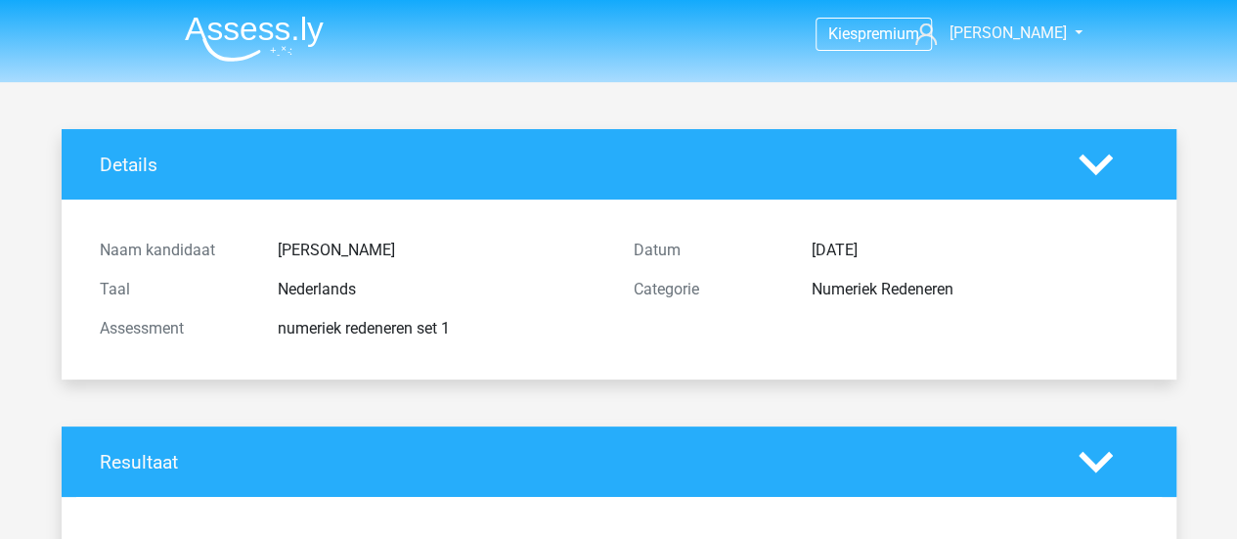
click at [219, 39] on img at bounding box center [254, 39] width 139 height 46
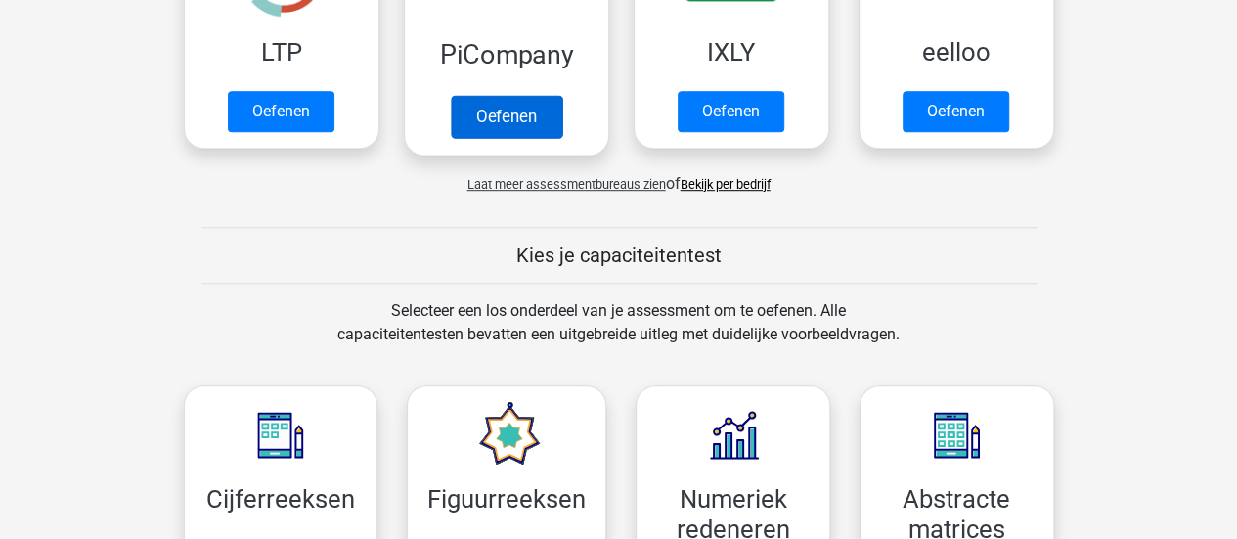
scroll to position [533, 0]
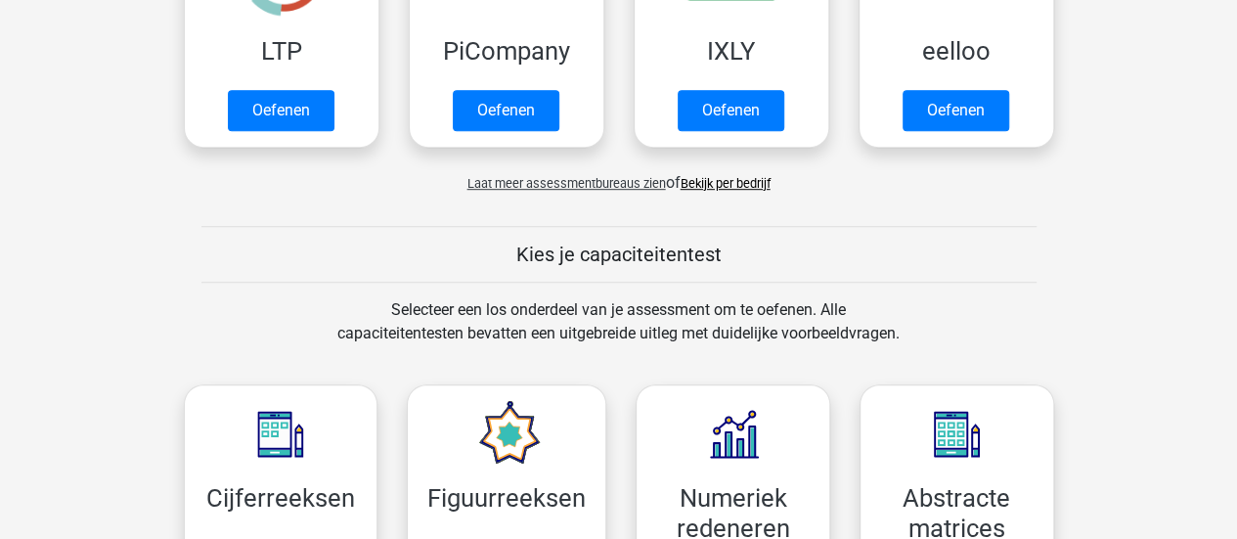
click at [583, 181] on span "Laat meer assessmentbureaus zien" at bounding box center [566, 183] width 198 height 15
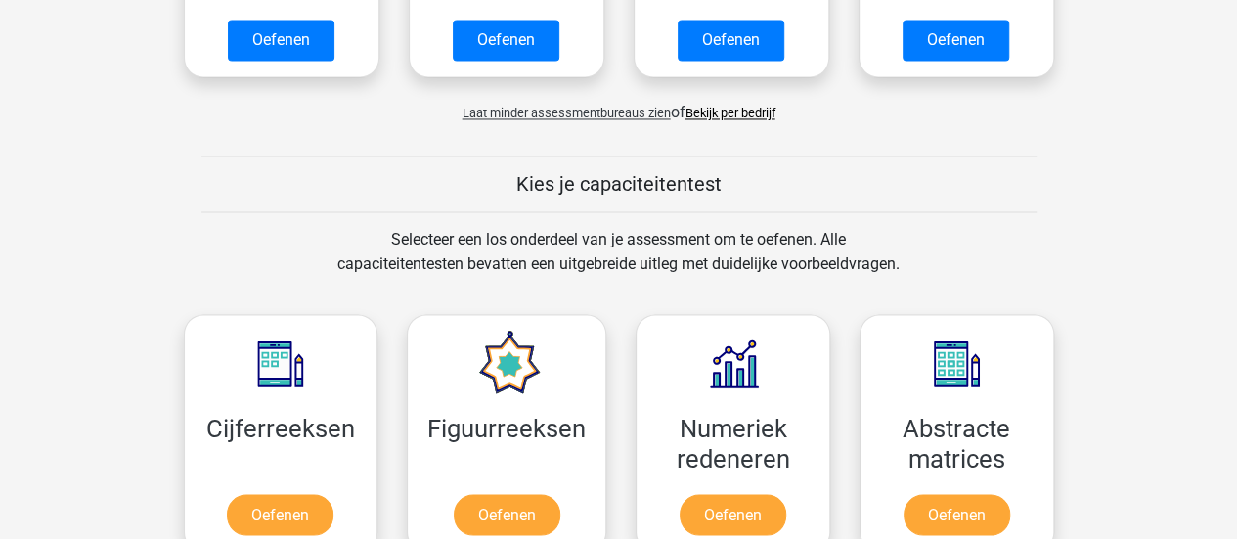
scroll to position [1605, 0]
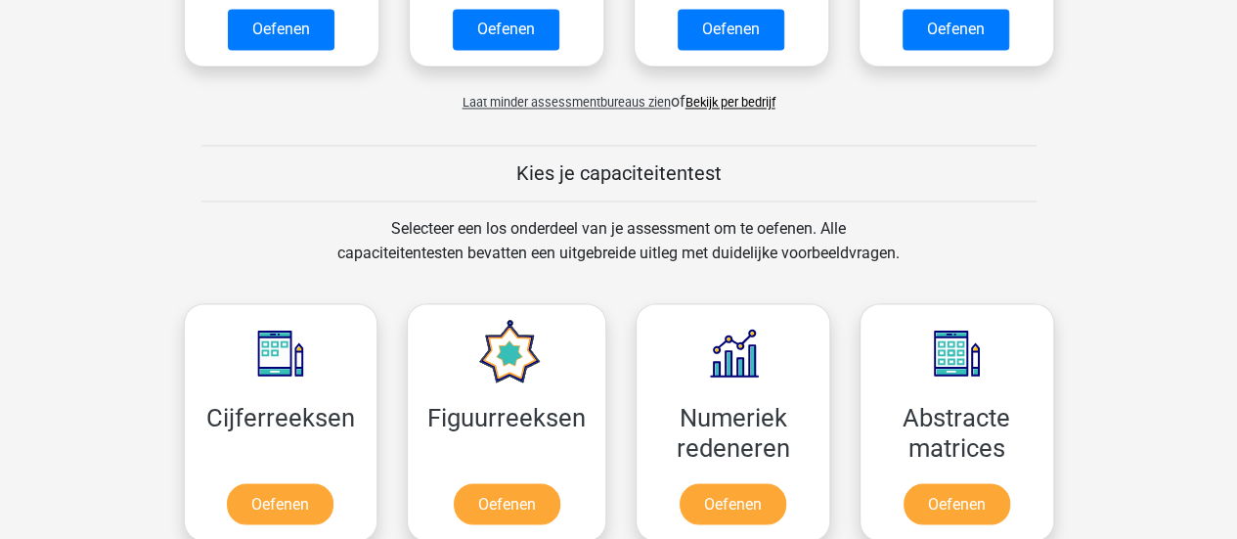
click at [741, 98] on link "Bekijk per bedrijf" at bounding box center [730, 102] width 90 height 15
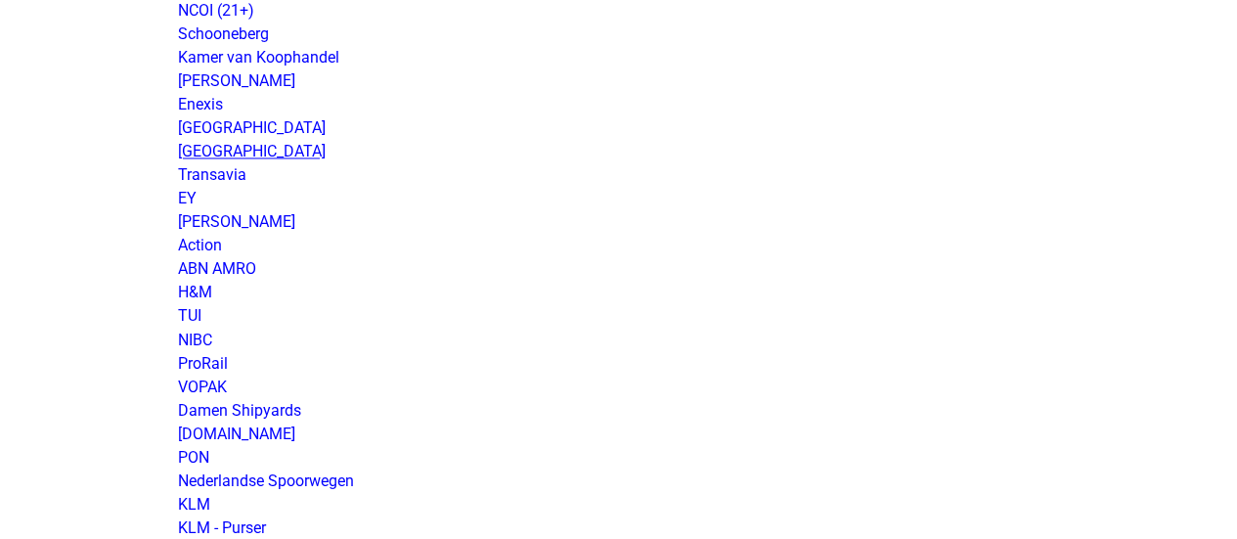
scroll to position [1516, 0]
click at [232, 272] on link "ABN AMRO" at bounding box center [217, 267] width 78 height 19
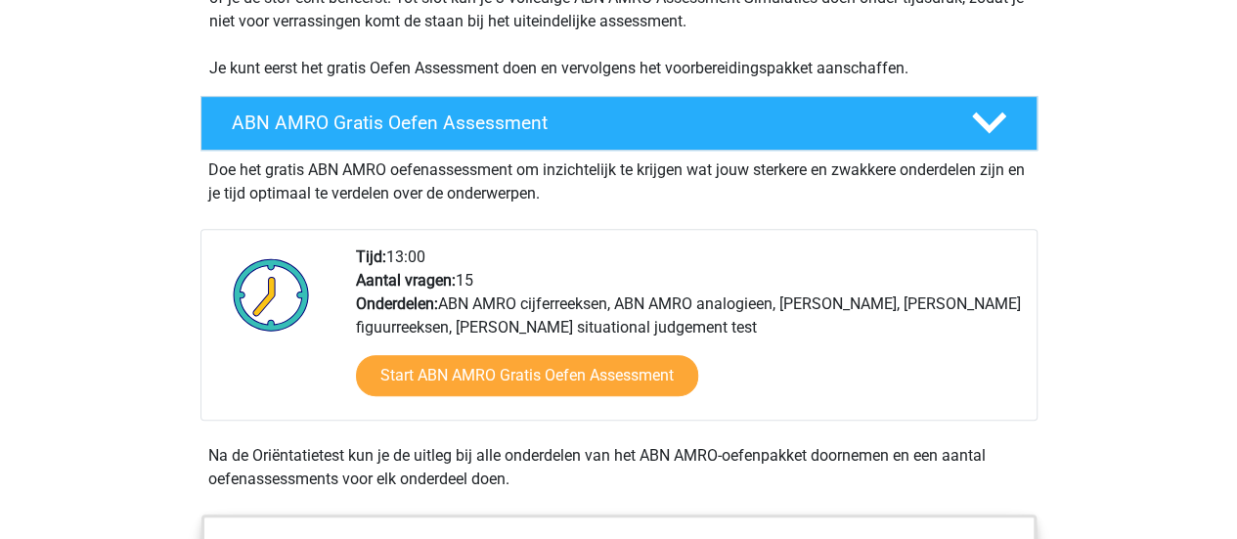
scroll to position [497, 0]
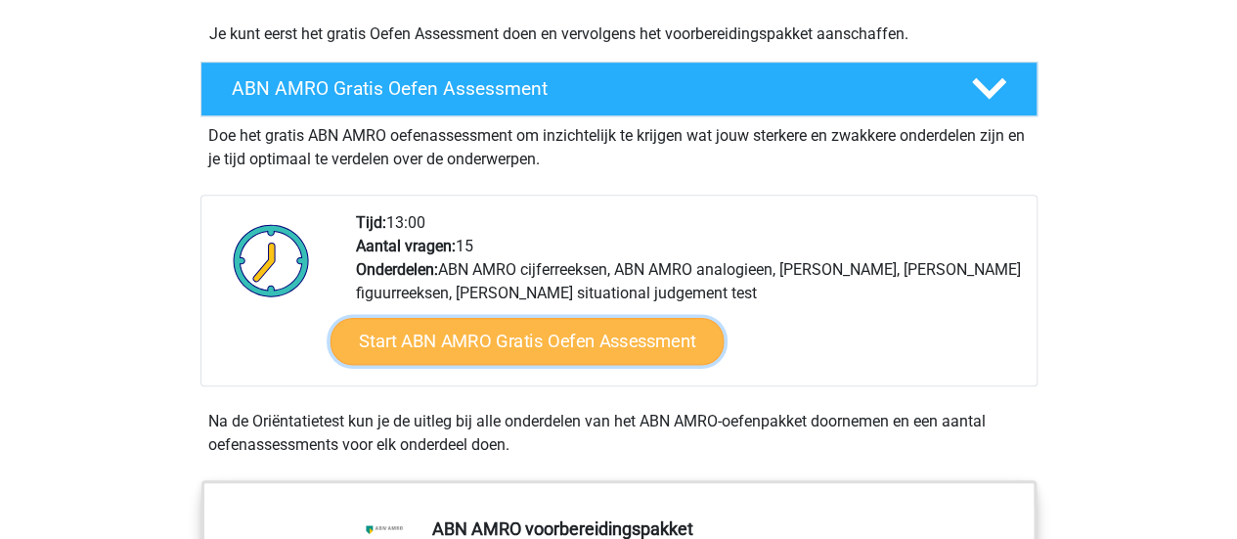
click at [496, 326] on link "Start ABN AMRO Gratis Oefen Assessment" at bounding box center [527, 341] width 394 height 47
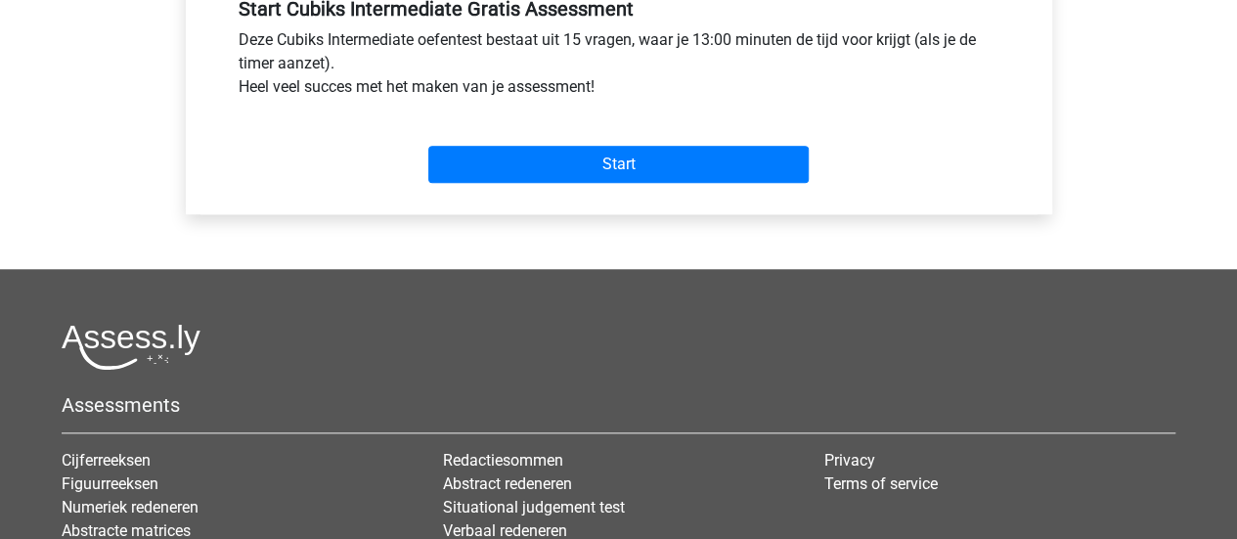
scroll to position [856, 0]
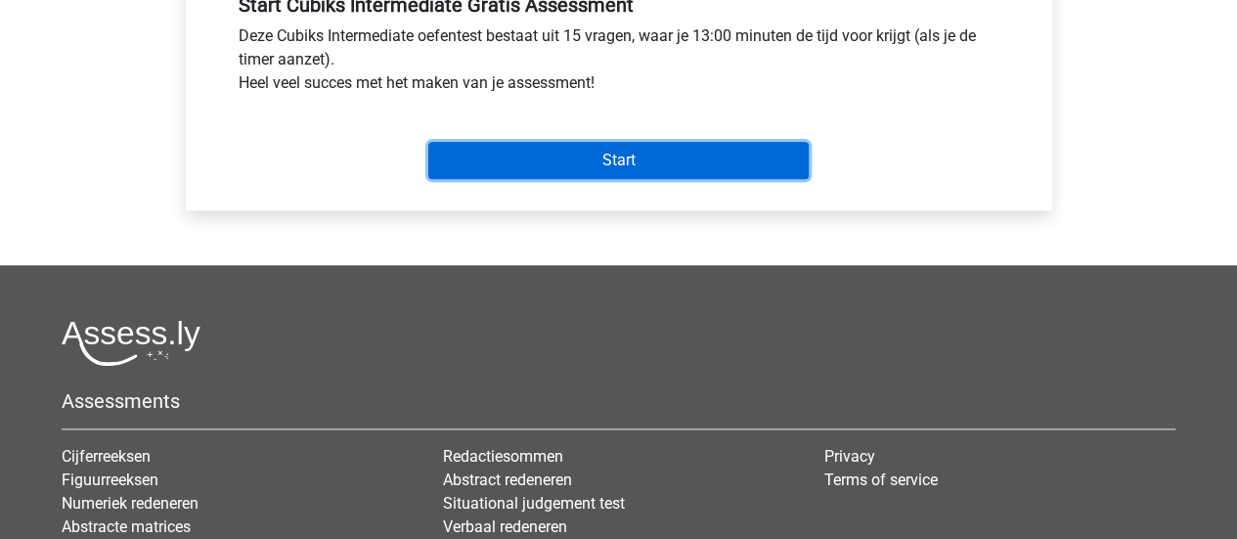
click at [614, 142] on input "Start" at bounding box center [618, 160] width 380 height 37
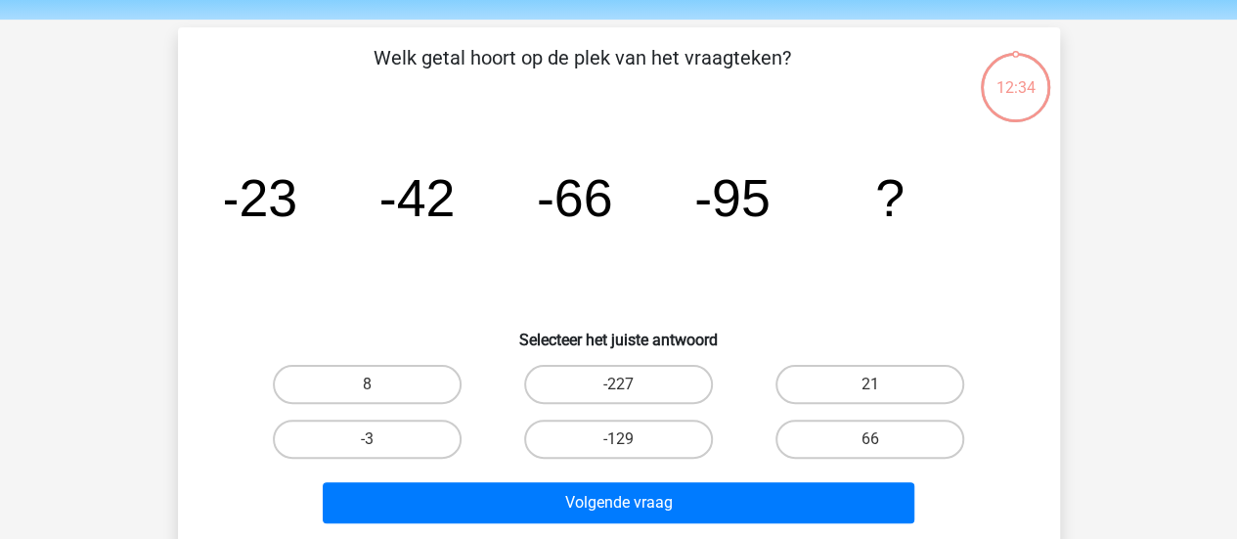
scroll to position [64, 0]
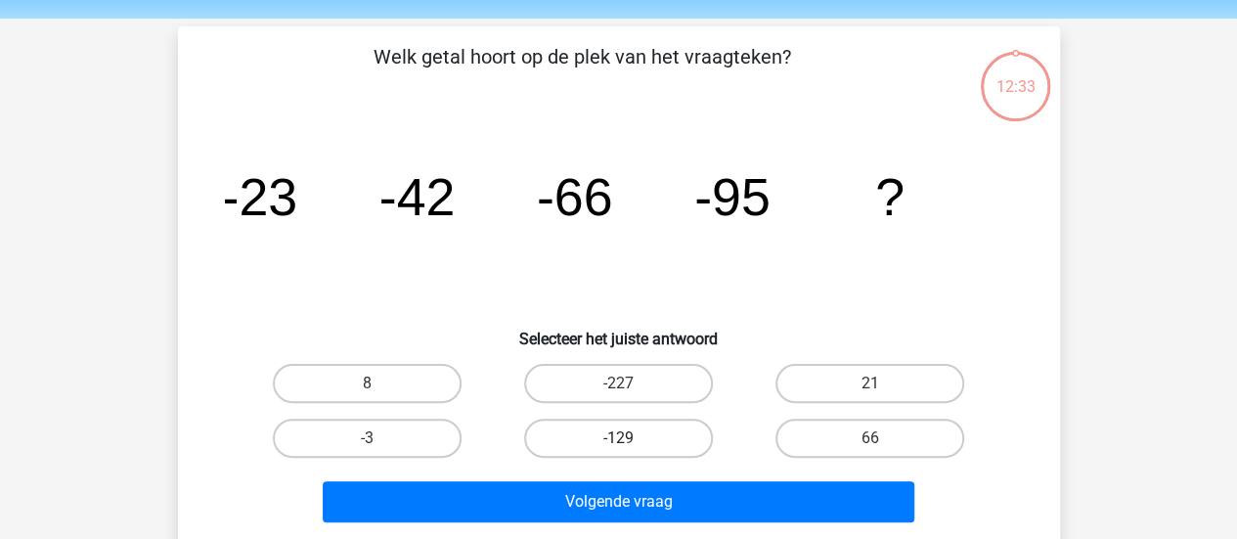
click at [655, 455] on label "-129" at bounding box center [618, 437] width 189 height 39
click at [631, 451] on input "-129" at bounding box center [624, 444] width 13 height 13
radio input "true"
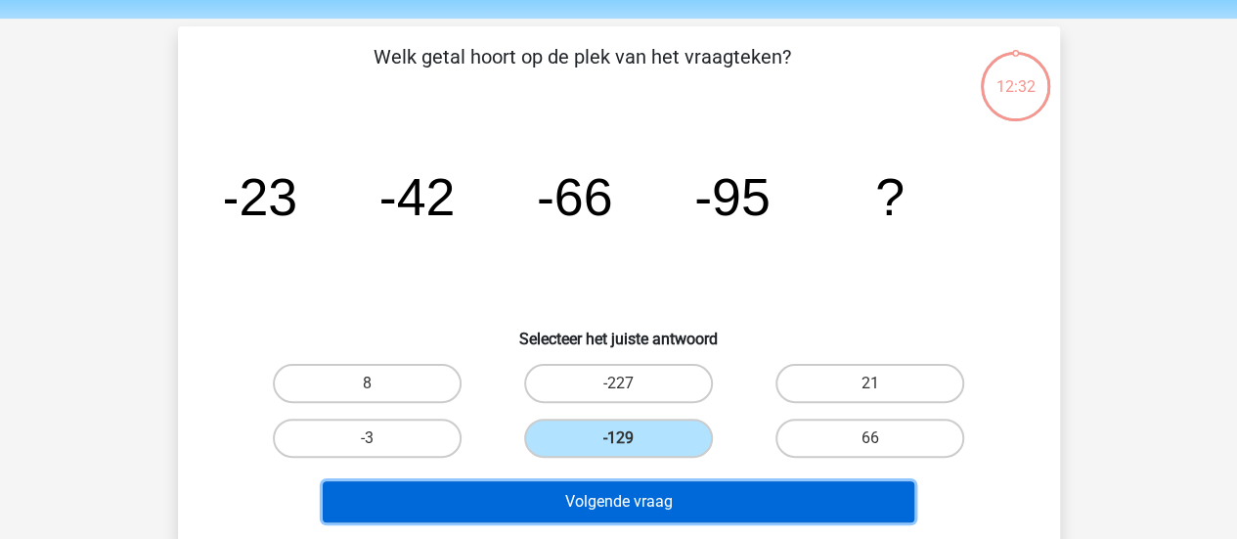
click at [645, 497] on button "Volgende vraag" at bounding box center [619, 501] width 592 height 41
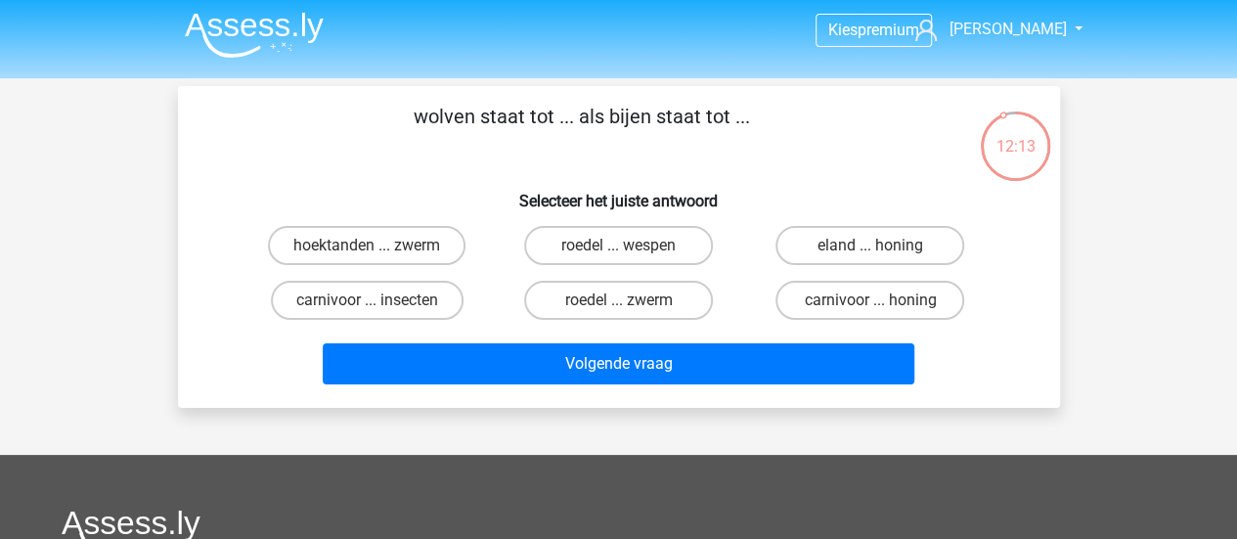
scroll to position [3, 0]
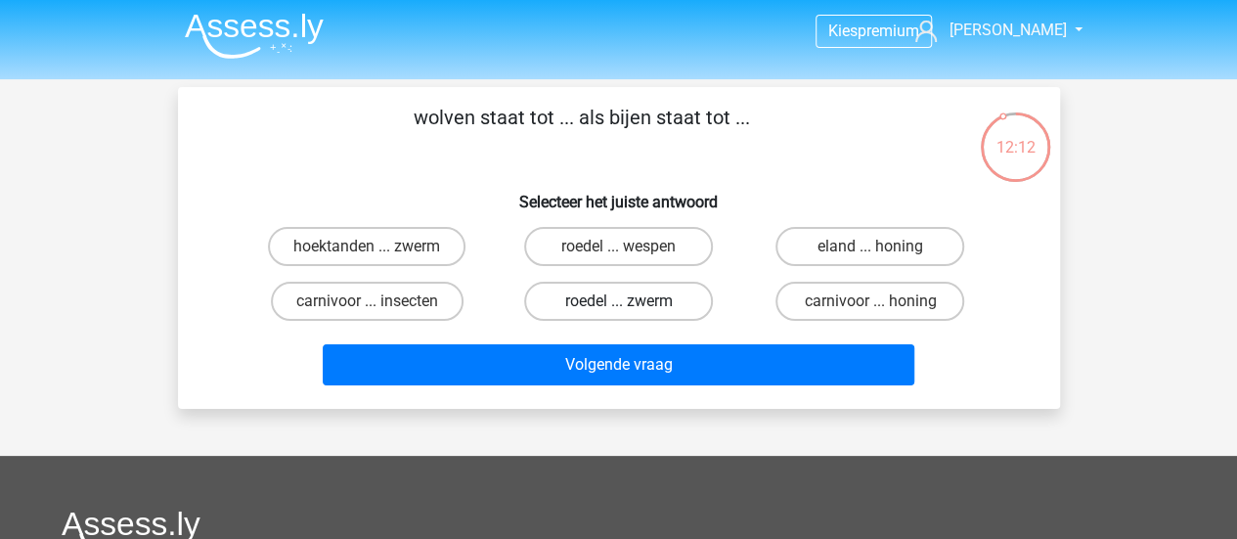
click at [596, 312] on label "roedel ... zwerm" at bounding box center [618, 301] width 189 height 39
click at [618, 312] on input "roedel ... zwerm" at bounding box center [624, 307] width 13 height 13
radio input "true"
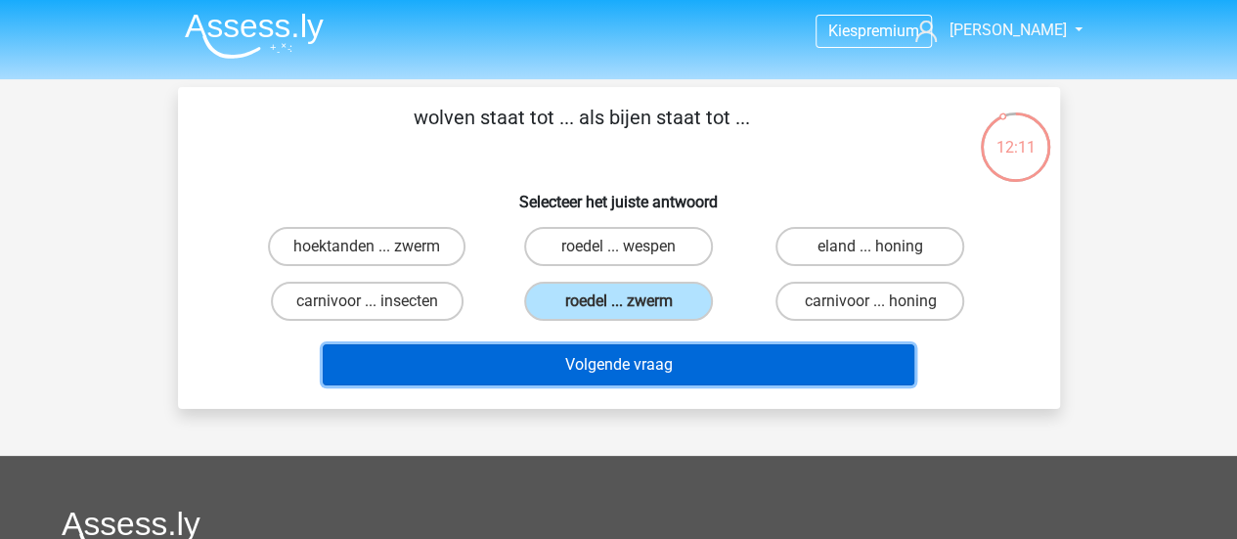
click at [596, 355] on button "Volgende vraag" at bounding box center [619, 364] width 592 height 41
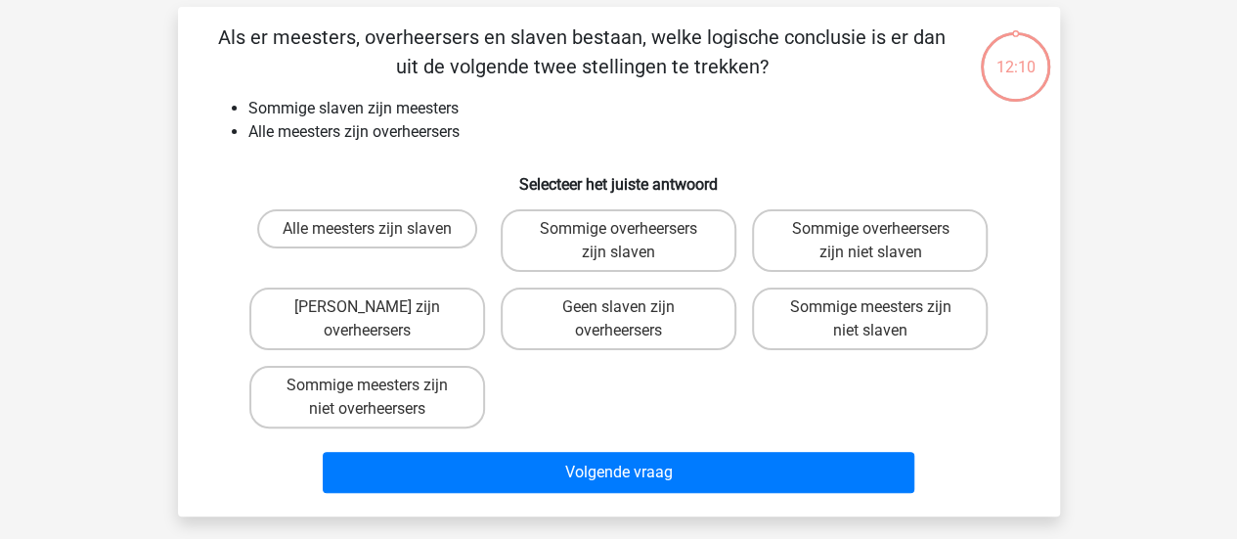
scroll to position [90, 0]
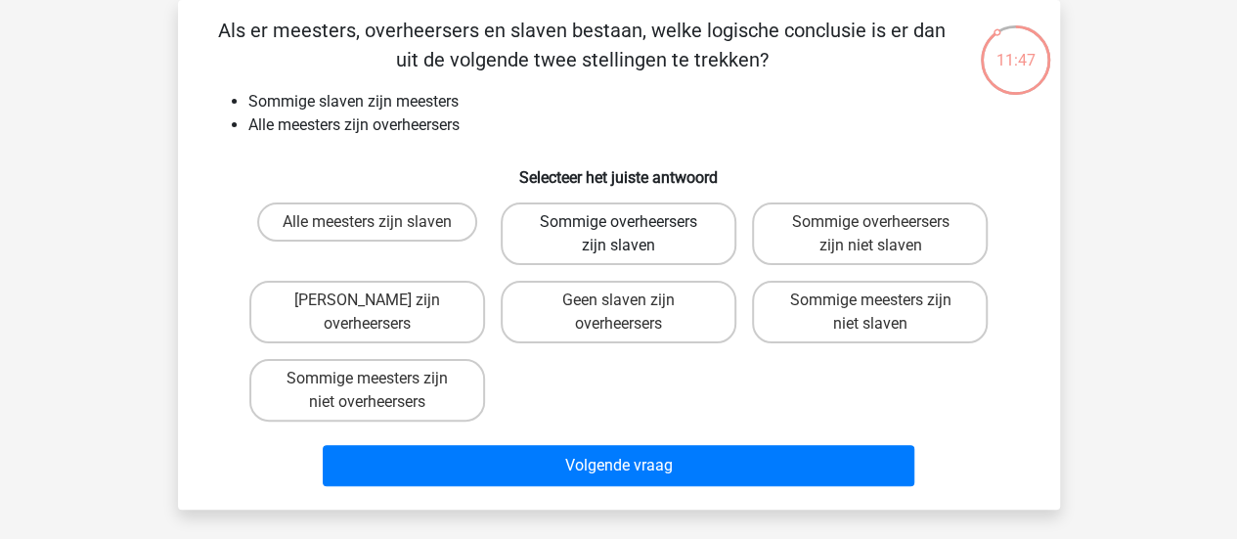
click at [604, 254] on label "Sommige overheersers zijn slaven" at bounding box center [619, 233] width 236 height 63
click at [618, 235] on input "Sommige overheersers zijn slaven" at bounding box center [624, 228] width 13 height 13
radio input "true"
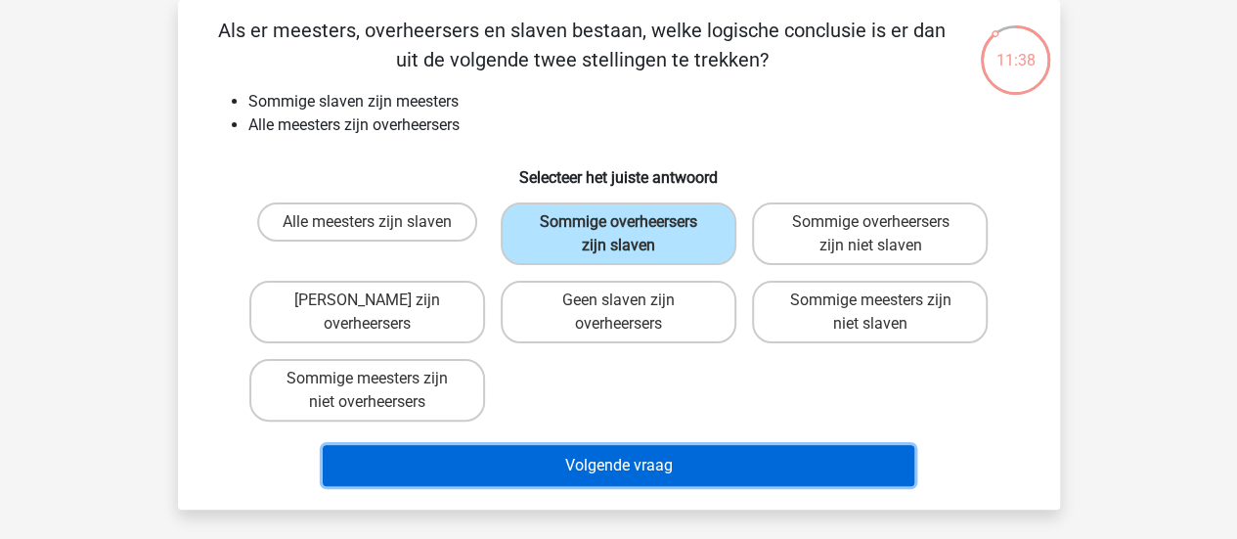
click at [538, 458] on button "Volgende vraag" at bounding box center [619, 465] width 592 height 41
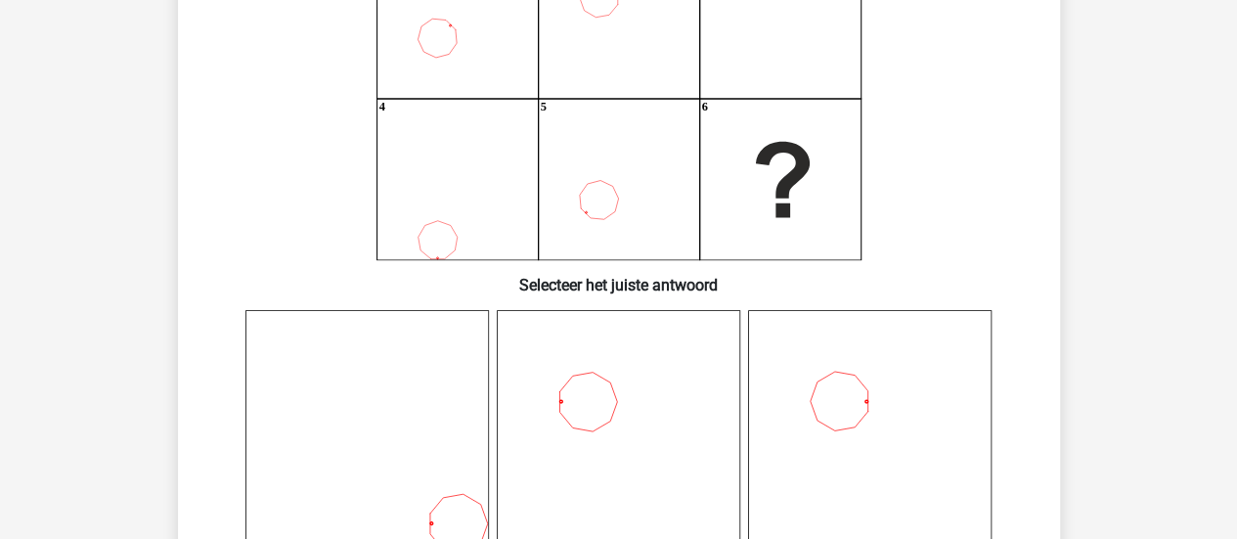
scroll to position [241, 0]
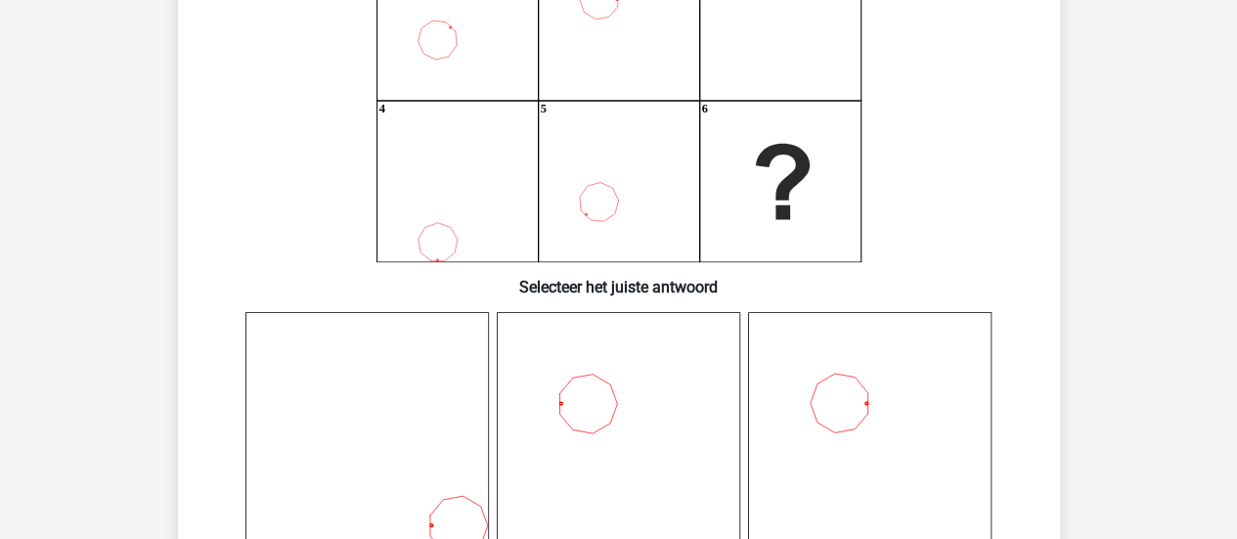
click at [640, 400] on icon at bounding box center [618, 433] width 243 height 243
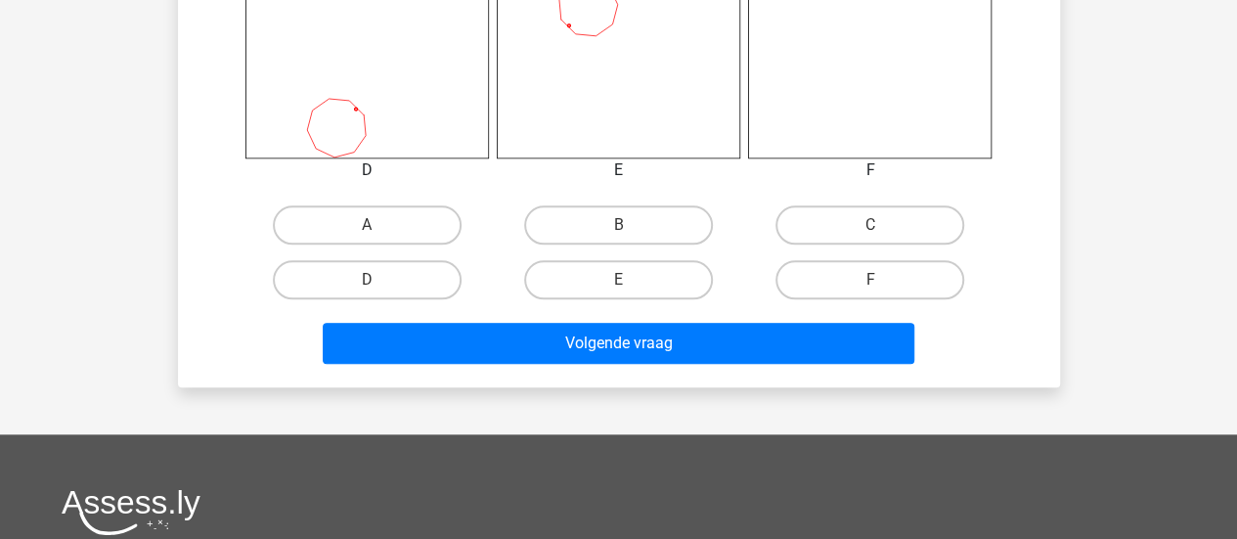
scroll to position [920, 0]
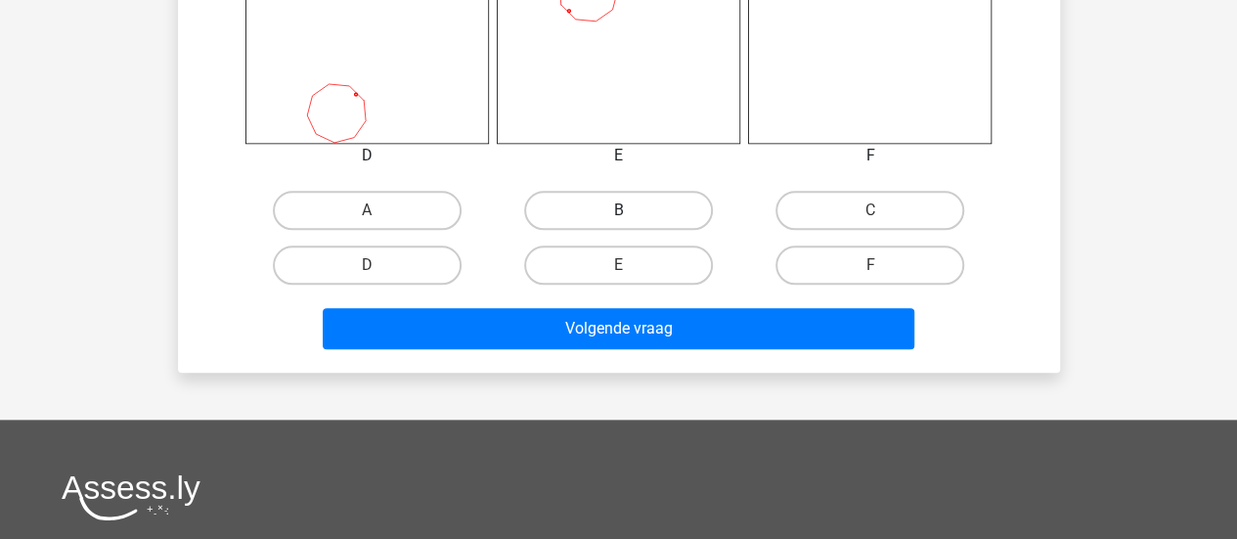
click at [583, 214] on label "B" at bounding box center [618, 210] width 189 height 39
click at [618, 214] on input "B" at bounding box center [624, 216] width 13 height 13
radio input "true"
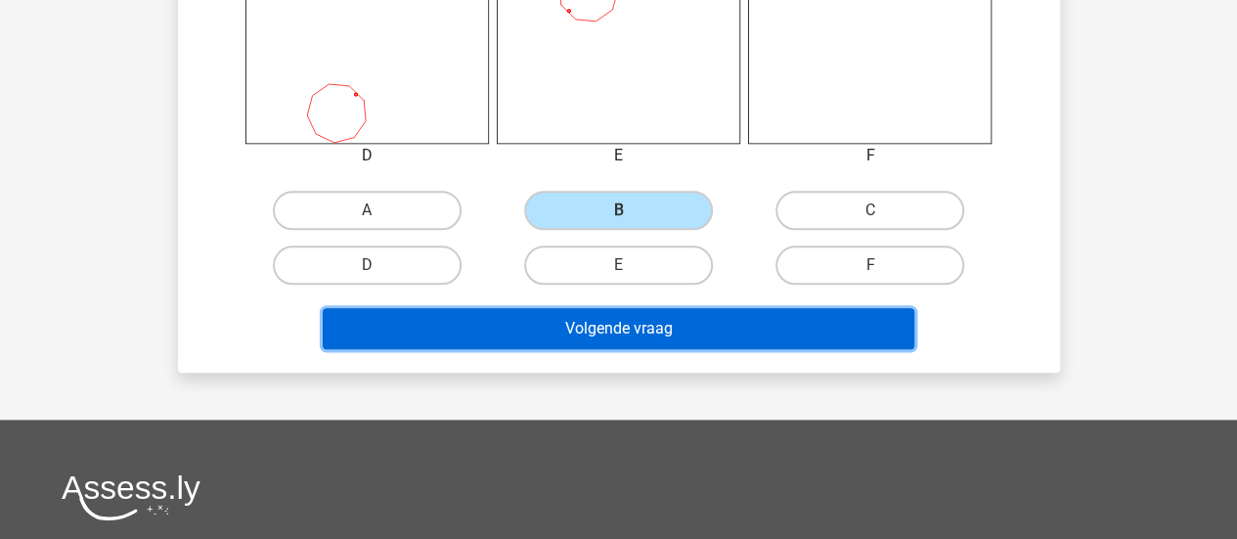
click at [550, 339] on button "Volgende vraag" at bounding box center [619, 328] width 592 height 41
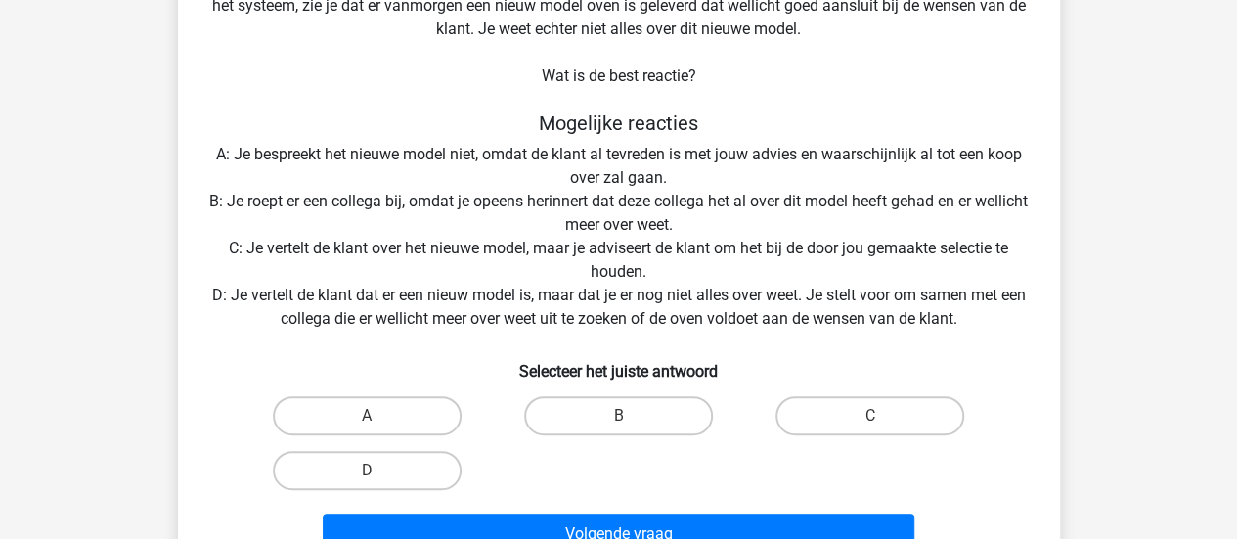
scroll to position [231, 0]
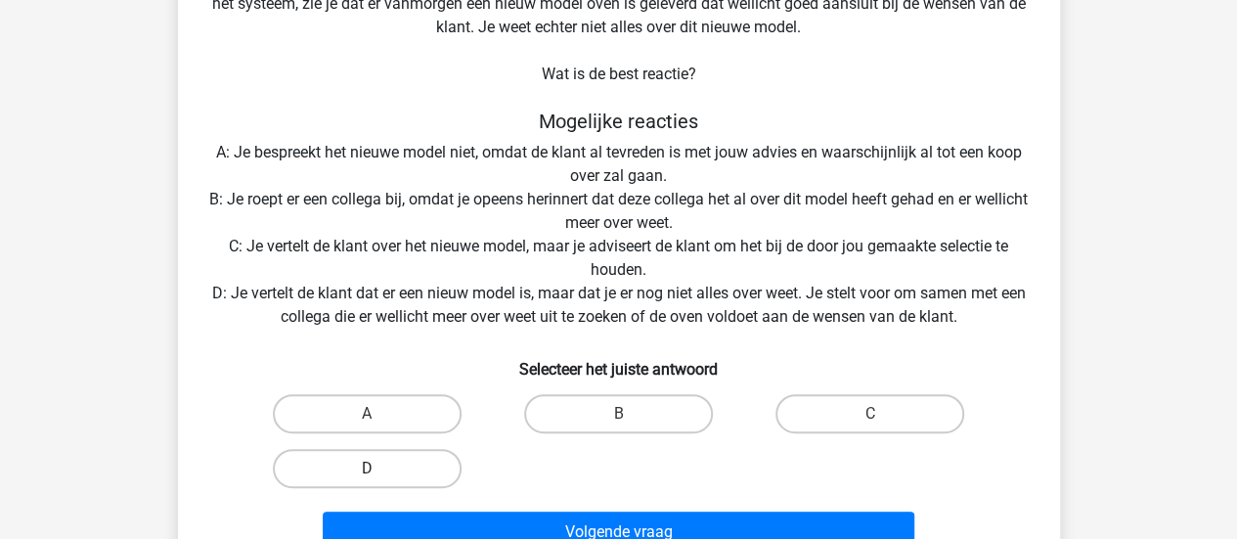
click at [381, 455] on label "D" at bounding box center [367, 468] width 189 height 39
click at [379, 468] on input "D" at bounding box center [373, 474] width 13 height 13
radio input "true"
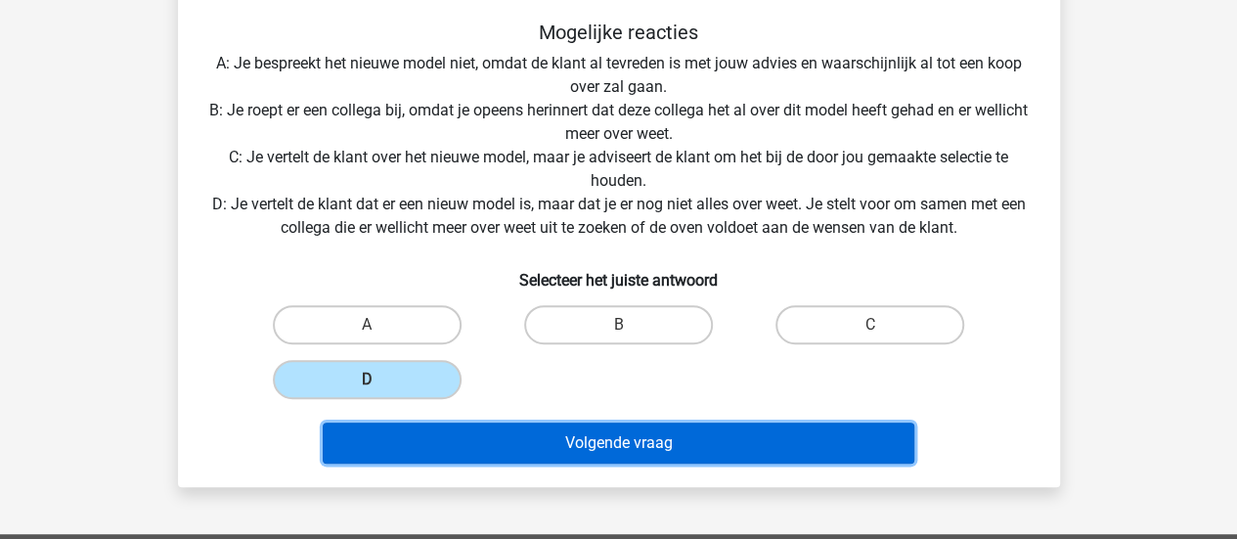
click at [418, 444] on button "Volgende vraag" at bounding box center [619, 442] width 592 height 41
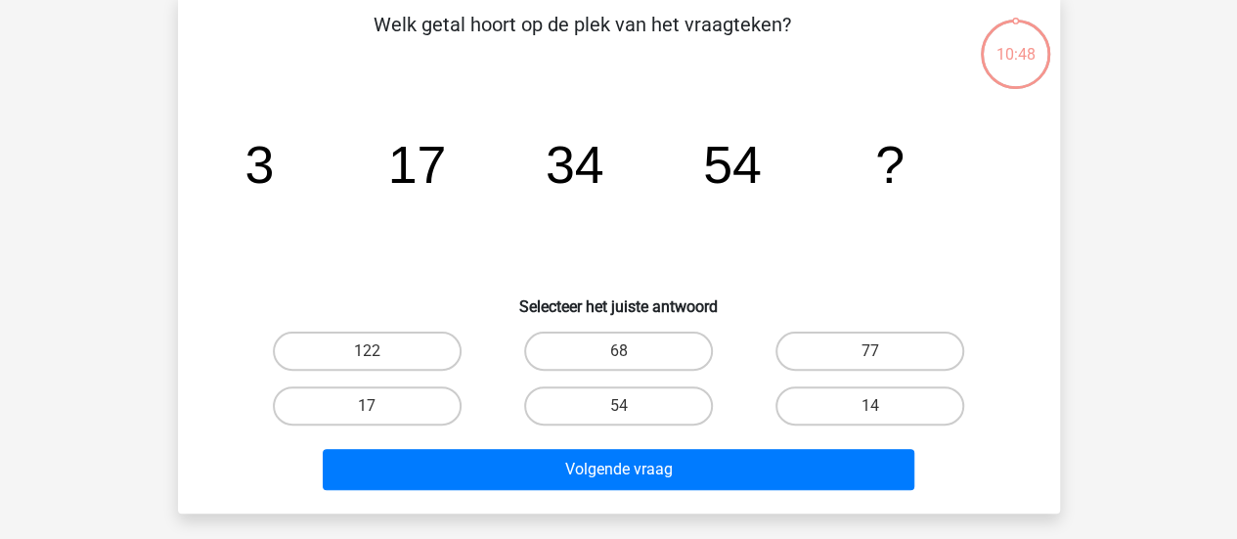
scroll to position [90, 0]
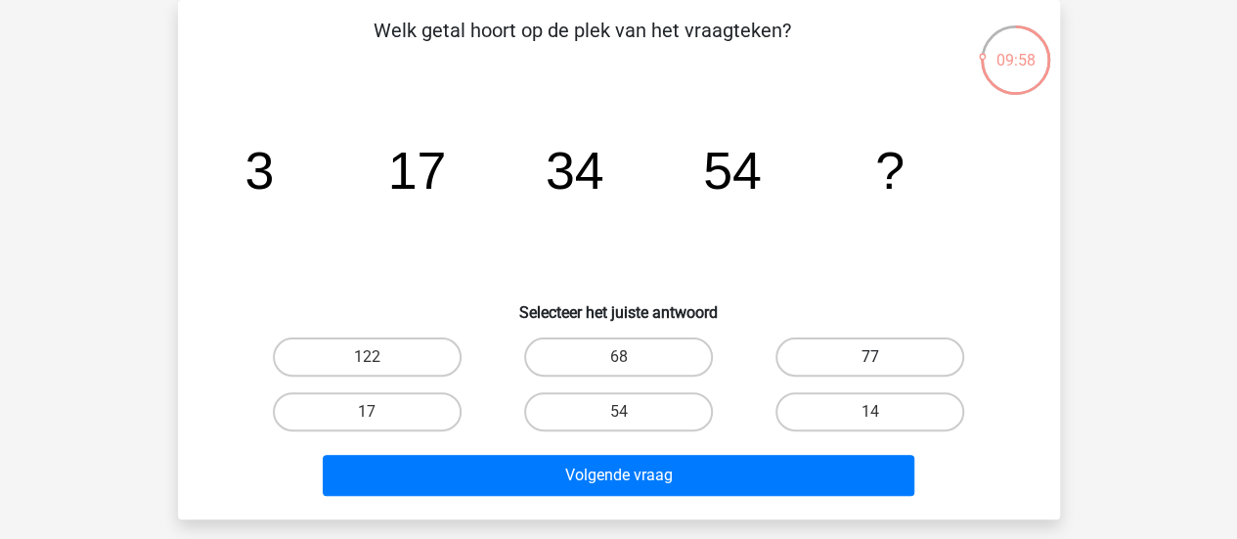
click at [807, 355] on label "77" at bounding box center [869, 356] width 189 height 39
click at [870, 357] on input "77" at bounding box center [876, 363] width 13 height 13
radio input "true"
click at [658, 498] on div "Volgende vraag" at bounding box center [619, 479] width 755 height 49
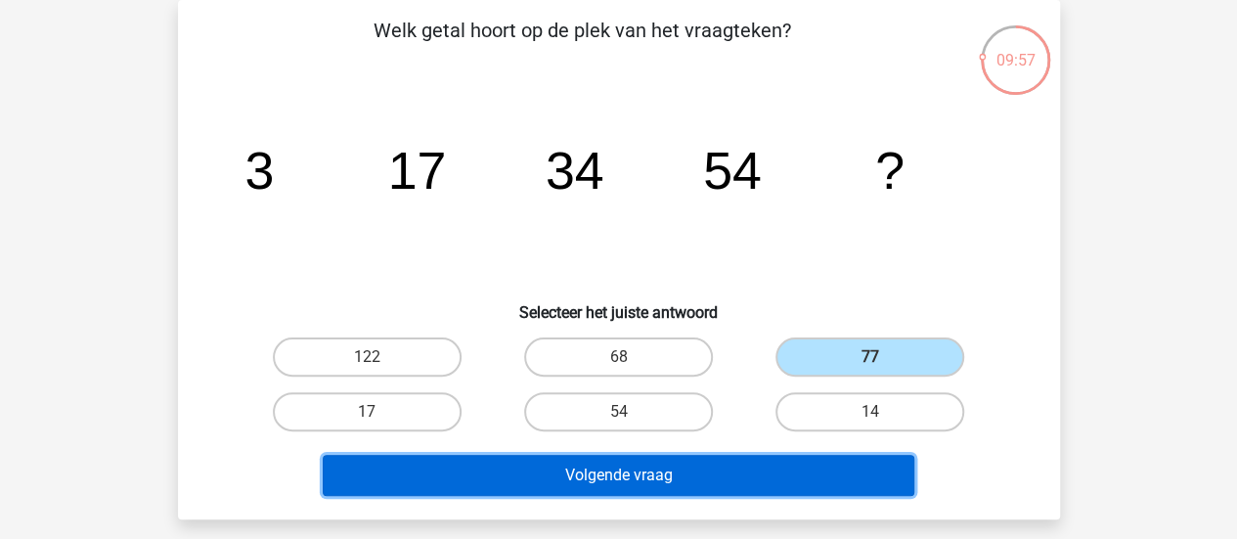
click at [679, 477] on button "Volgende vraag" at bounding box center [619, 475] width 592 height 41
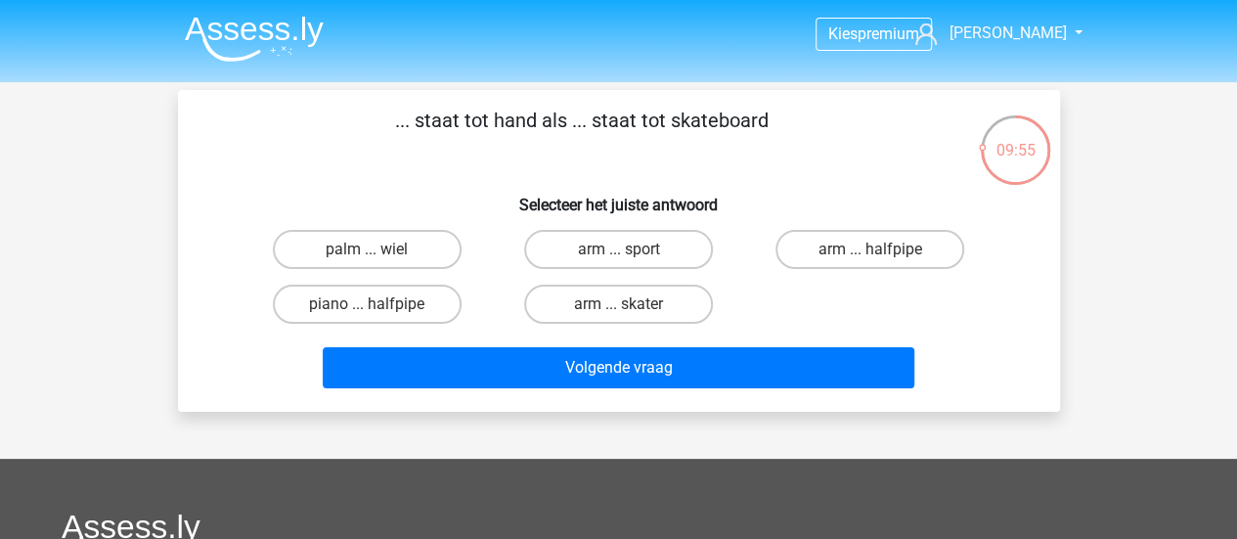
scroll to position [1, 0]
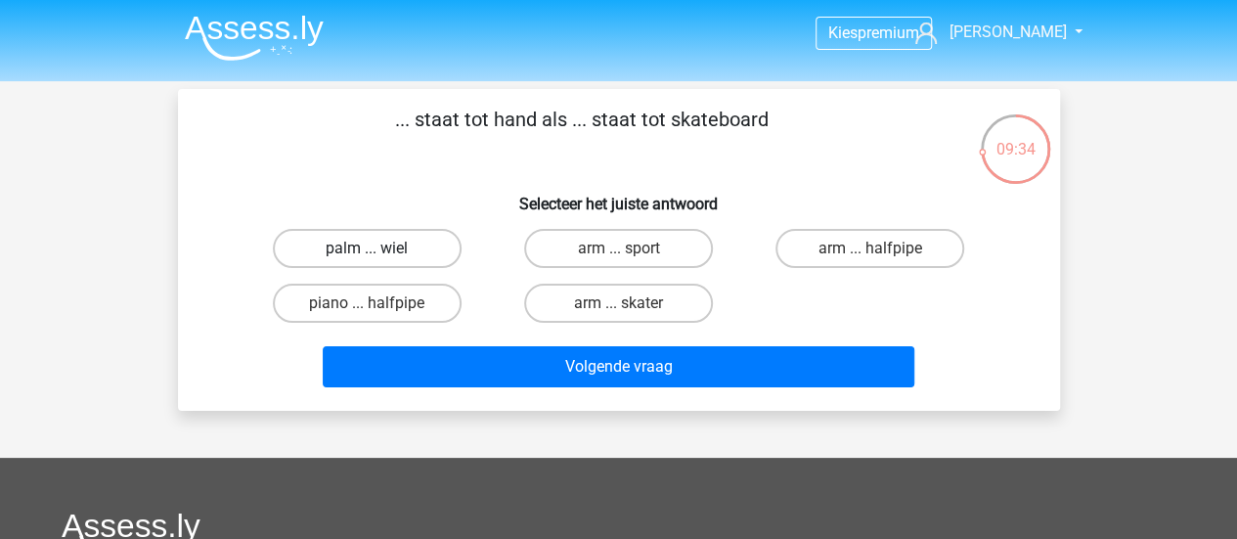
click at [420, 249] on label "palm ... wiel" at bounding box center [367, 248] width 189 height 39
click at [379, 249] on input "palm ... wiel" at bounding box center [373, 254] width 13 height 13
radio input "true"
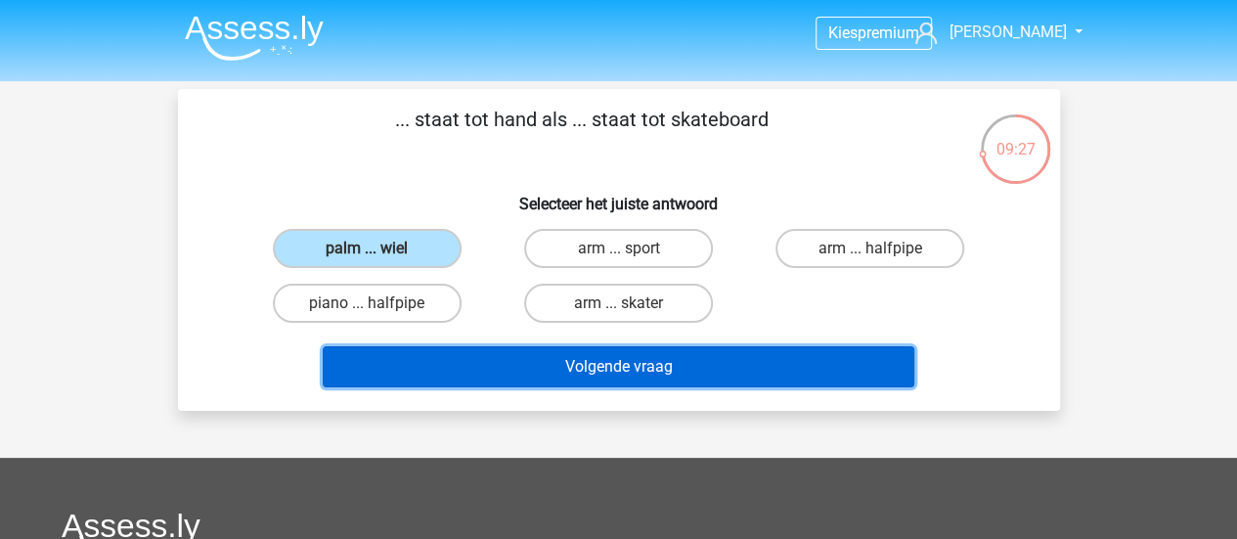
click at [473, 347] on button "Volgende vraag" at bounding box center [619, 366] width 592 height 41
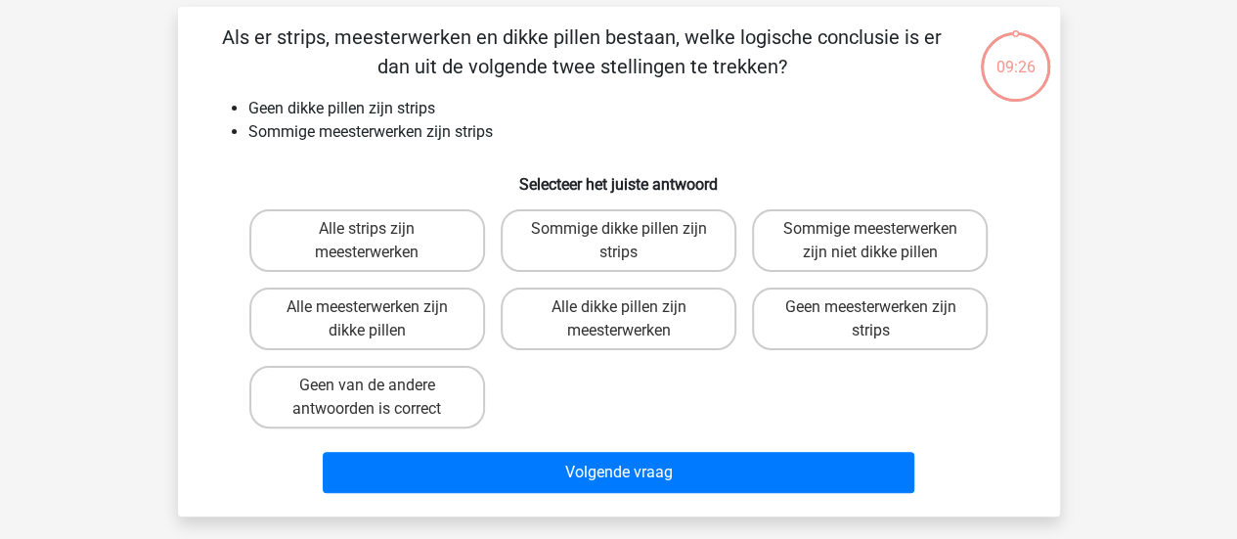
scroll to position [90, 0]
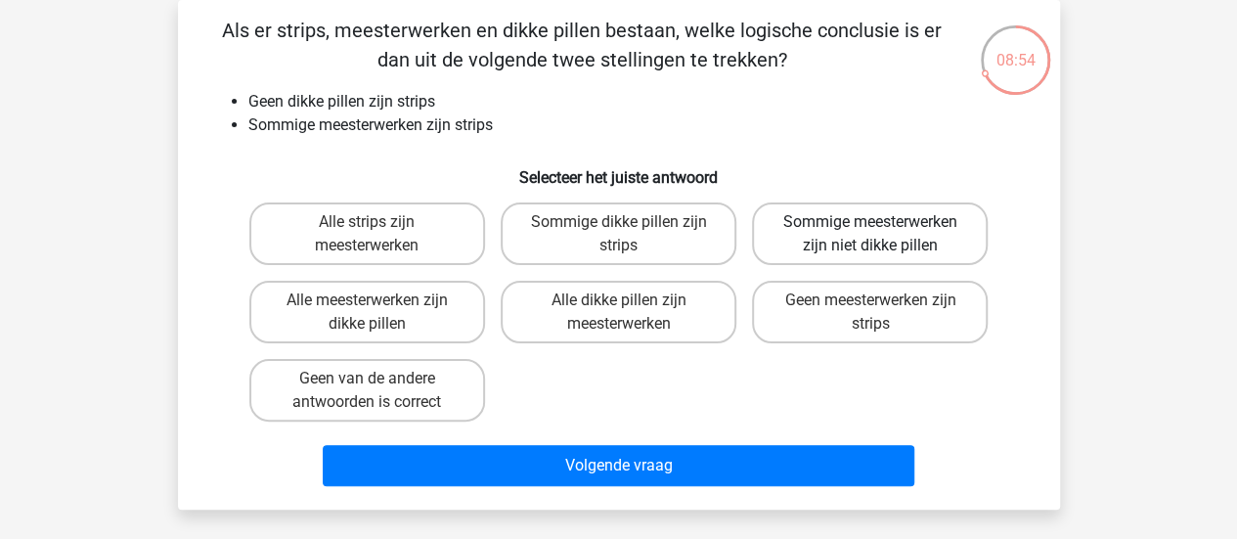
click at [843, 234] on label "Sommige meesterwerken zijn niet dikke pillen" at bounding box center [870, 233] width 236 height 63
click at [870, 234] on input "Sommige meesterwerken zijn niet dikke pillen" at bounding box center [876, 228] width 13 height 13
radio input "true"
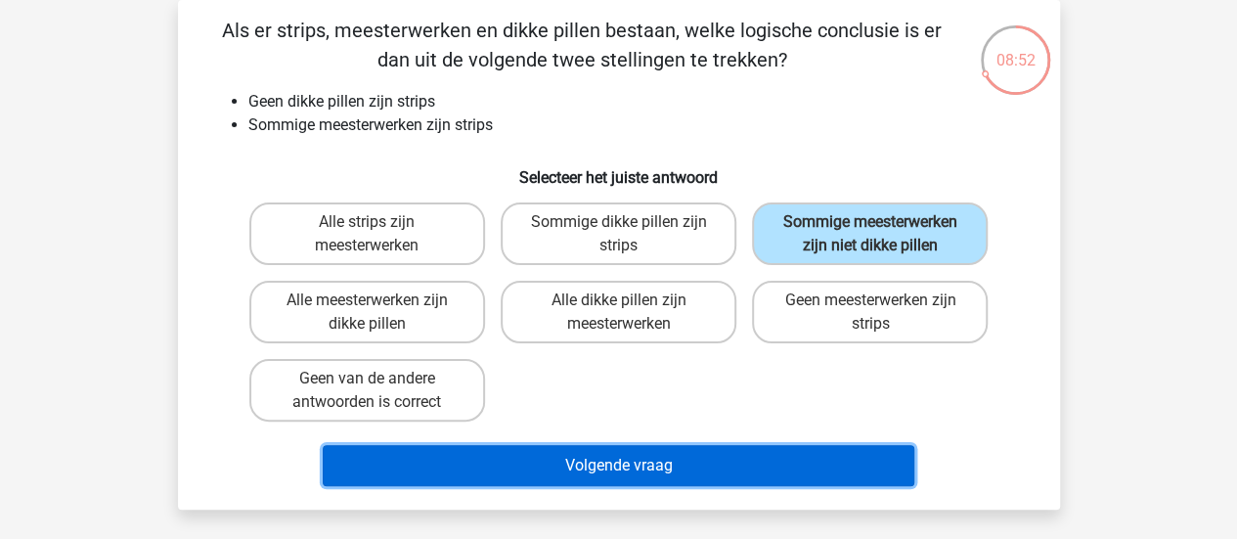
click at [659, 479] on button "Volgende vraag" at bounding box center [619, 465] width 592 height 41
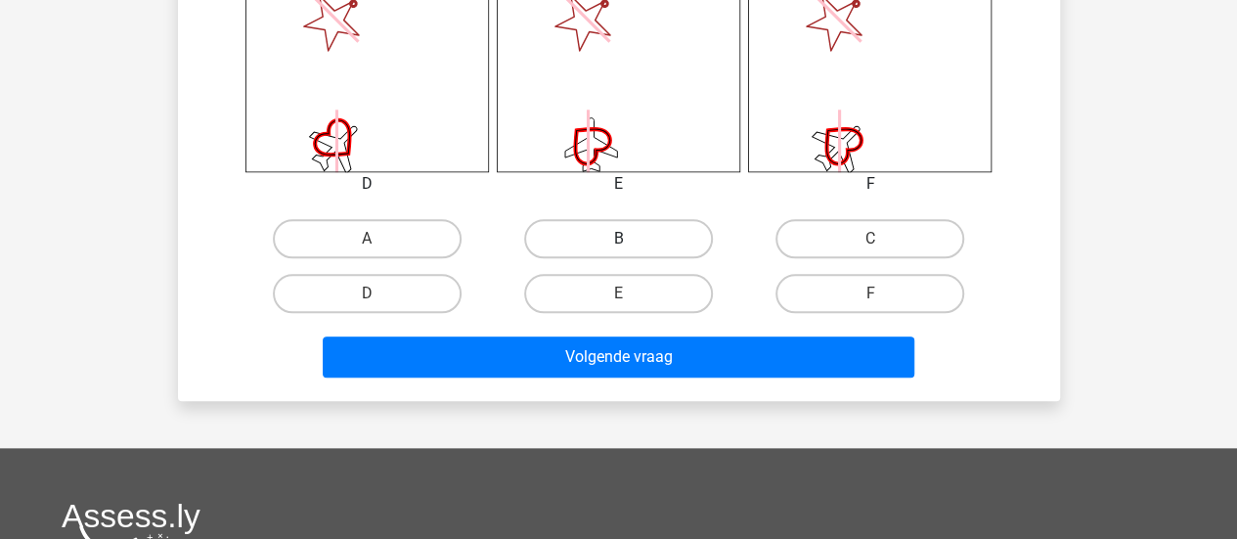
scroll to position [895, 0]
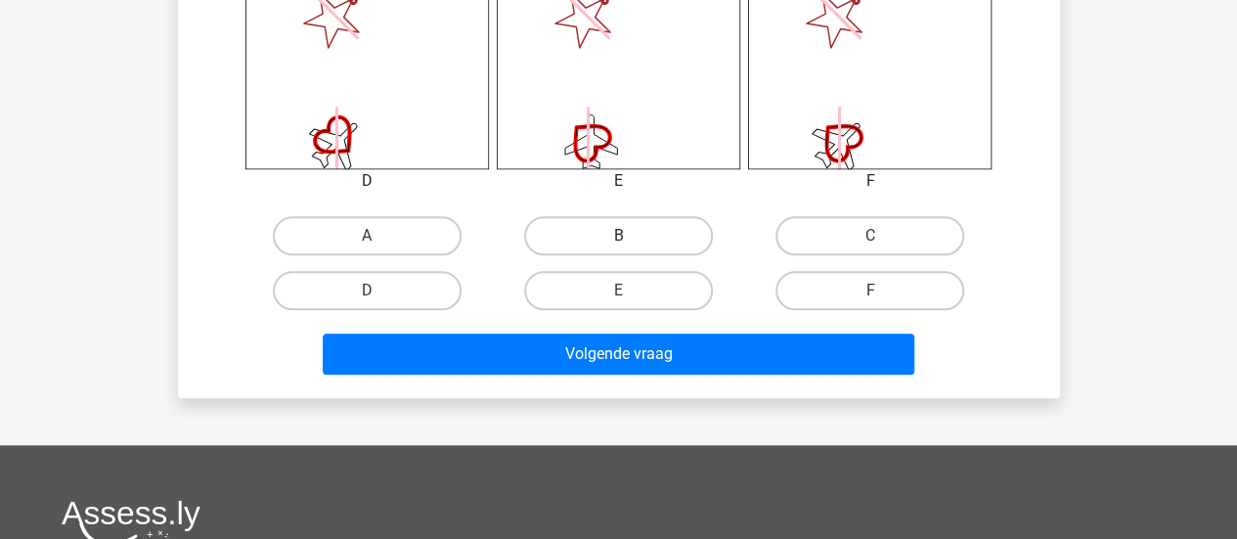
click at [622, 229] on label "B" at bounding box center [618, 235] width 189 height 39
click at [622, 236] on input "B" at bounding box center [624, 242] width 13 height 13
radio input "true"
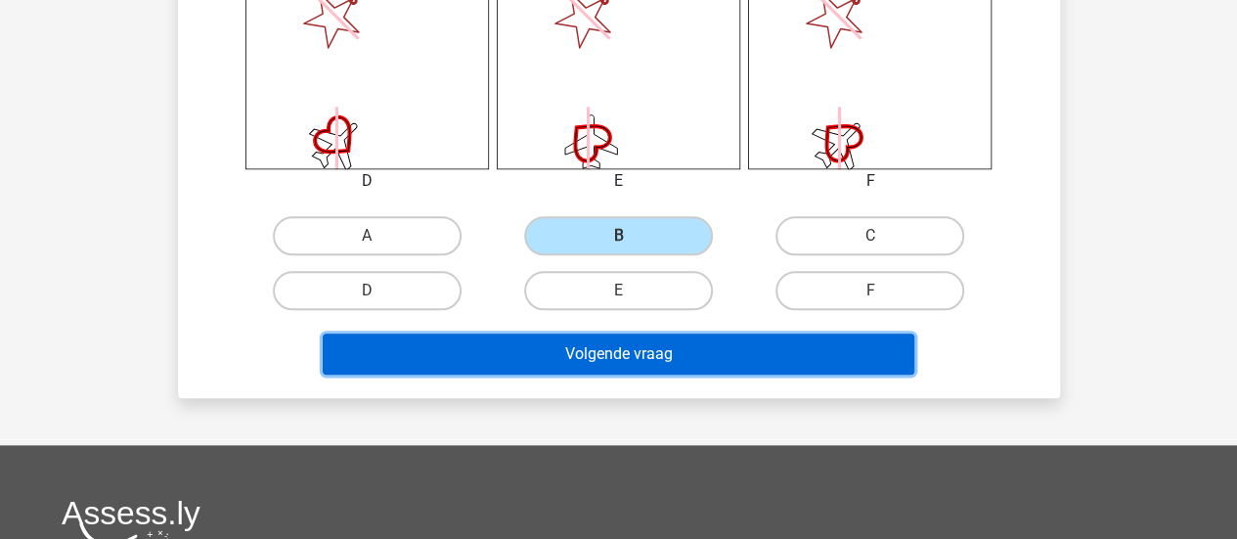
click at [546, 351] on button "Volgende vraag" at bounding box center [619, 353] width 592 height 41
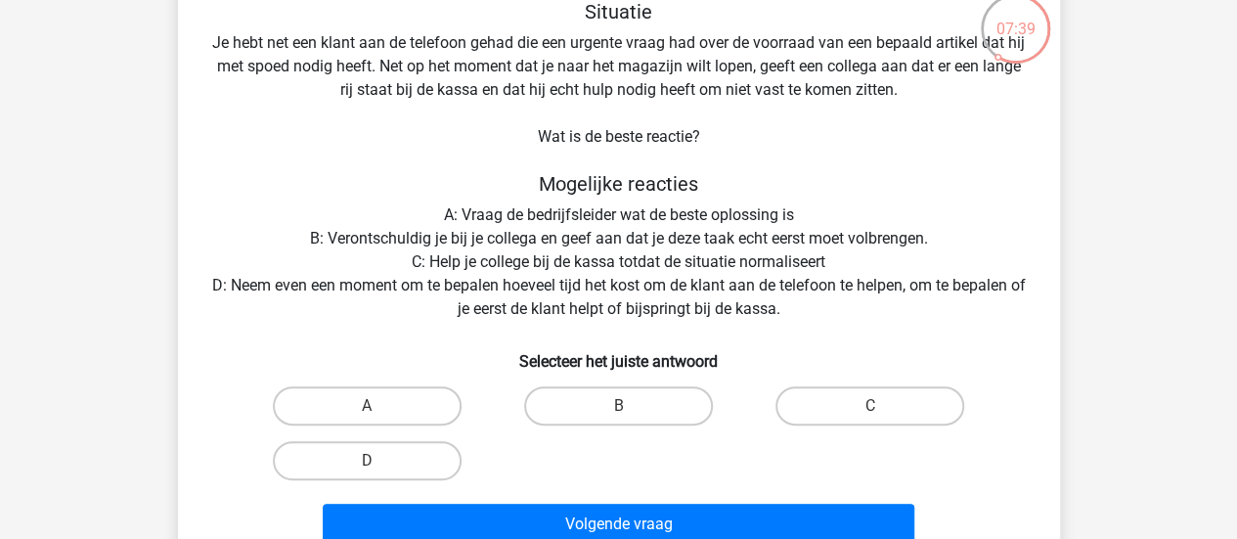
scroll to position [162, 0]
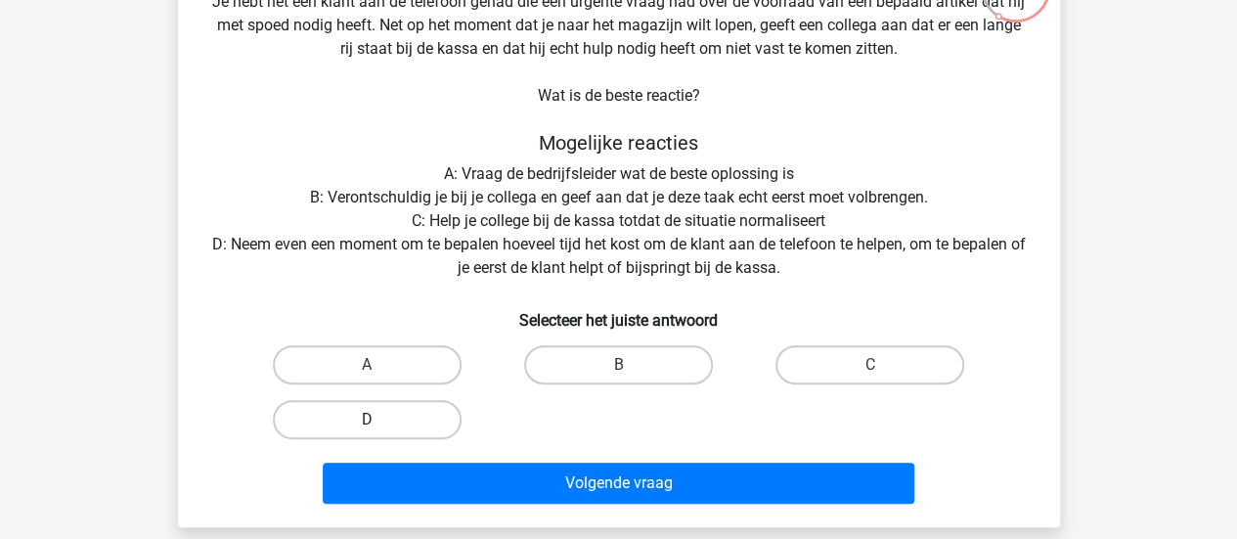
click at [372, 435] on label "D" at bounding box center [367, 419] width 189 height 39
click at [372, 432] on input "D" at bounding box center [373, 425] width 13 height 13
radio input "true"
click at [448, 462] on div "Volgende vraag" at bounding box center [618, 479] width 819 height 65
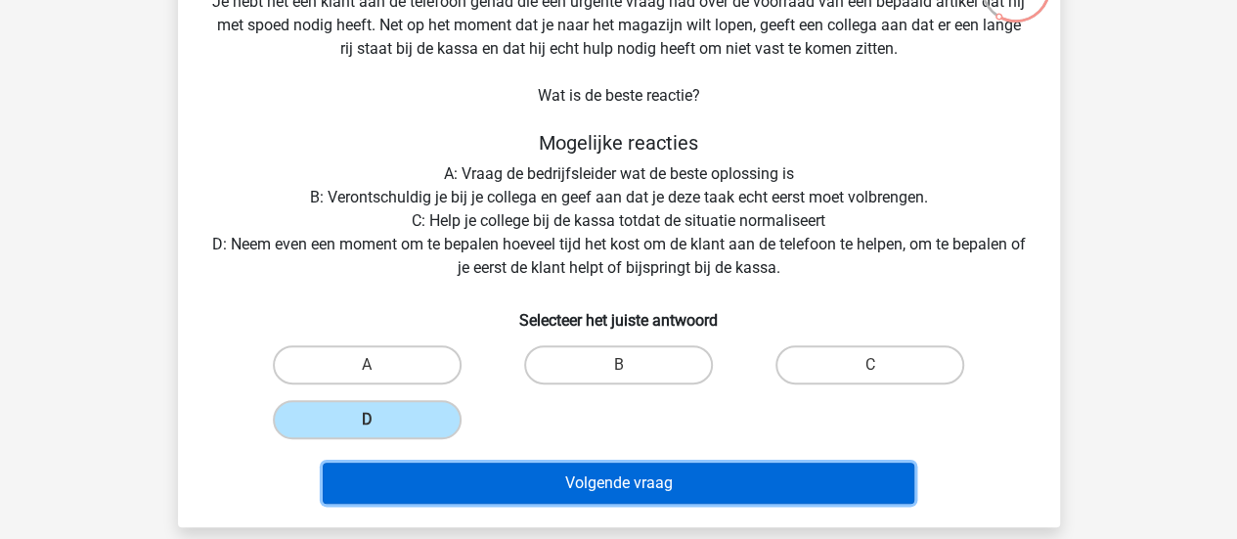
click at [467, 474] on button "Volgende vraag" at bounding box center [619, 482] width 592 height 41
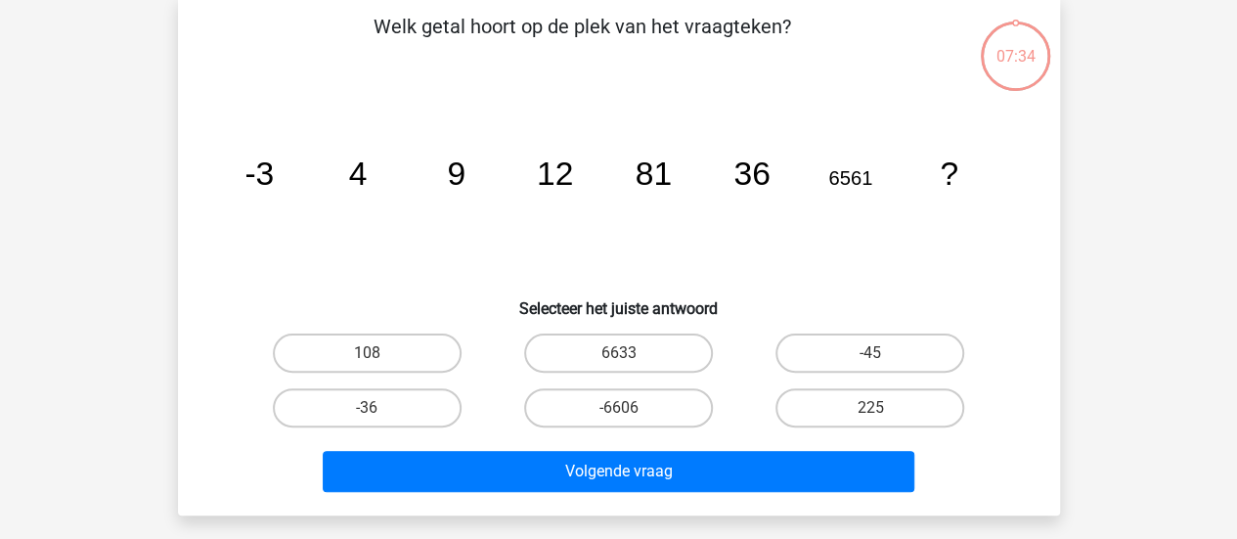
scroll to position [90, 0]
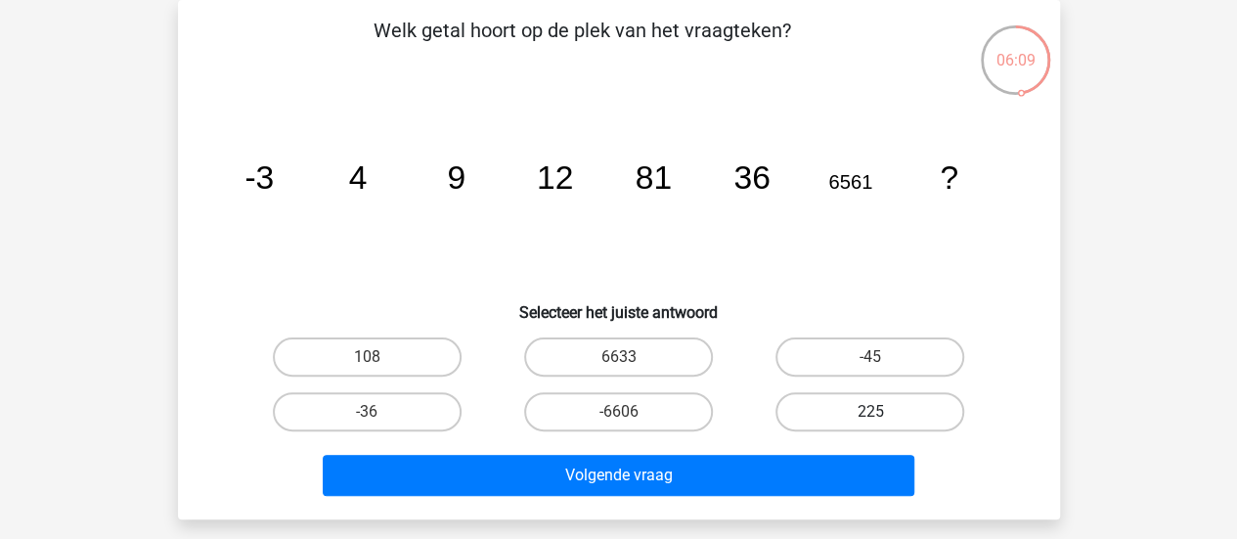
click at [810, 413] on label "225" at bounding box center [869, 411] width 189 height 39
click at [870, 413] on input "225" at bounding box center [876, 418] width 13 height 13
radio input "true"
click at [440, 345] on label "108" at bounding box center [367, 356] width 189 height 39
click at [379, 357] on input "108" at bounding box center [373, 363] width 13 height 13
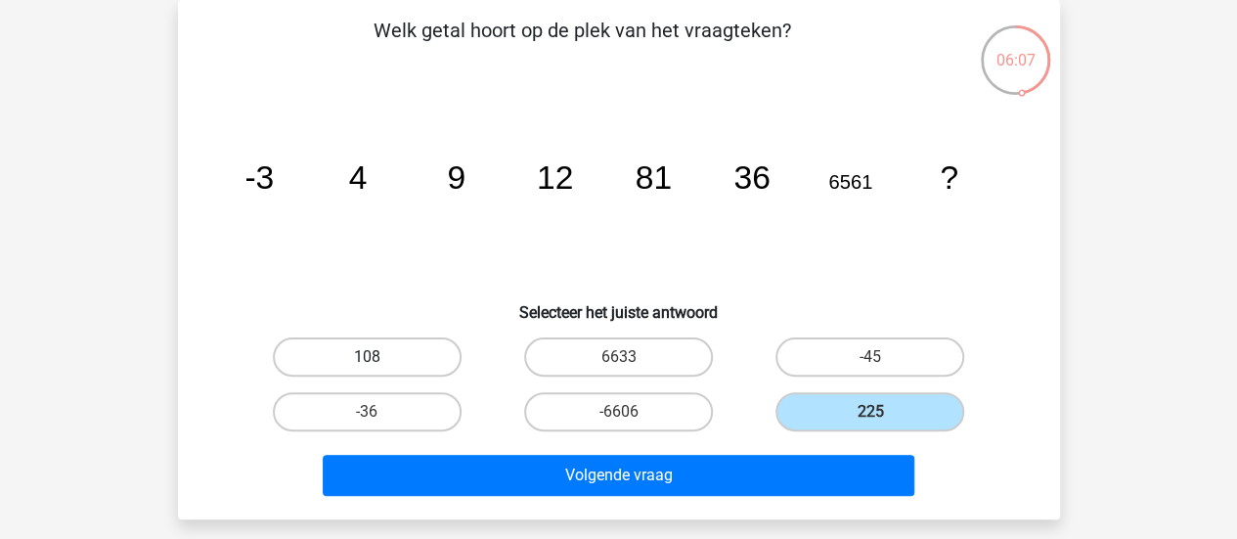
radio input "true"
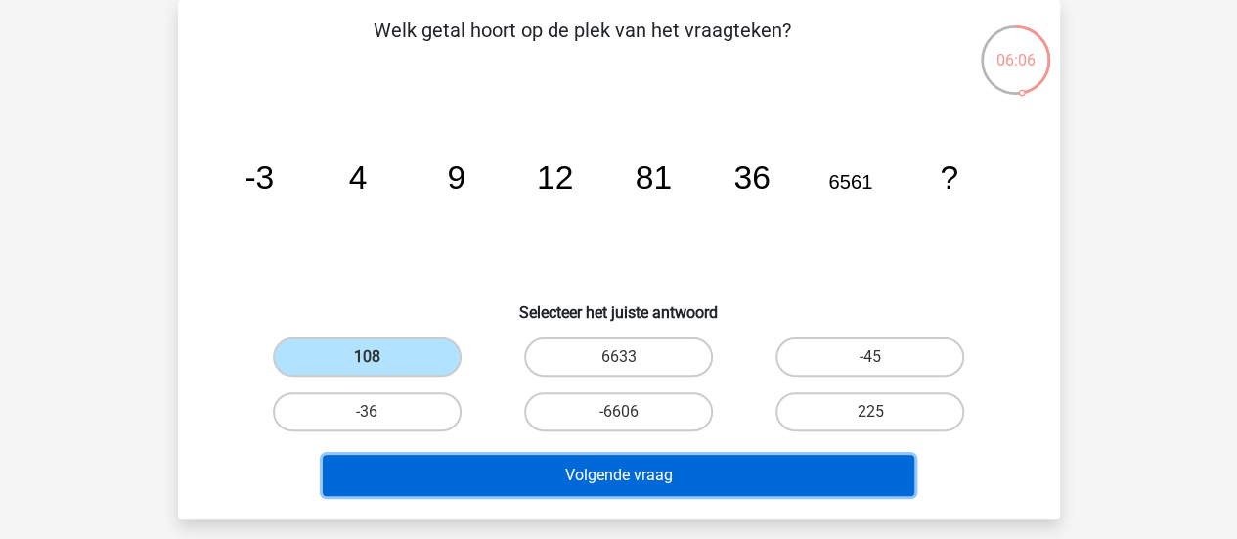
click at [537, 488] on button "Volgende vraag" at bounding box center [619, 475] width 592 height 41
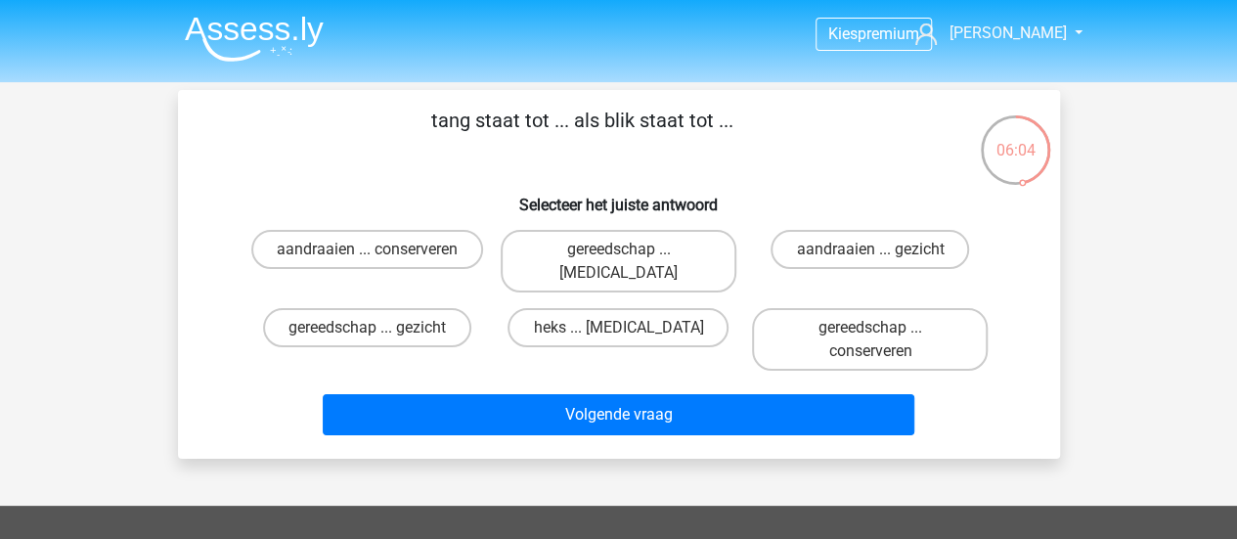
scroll to position [1, 0]
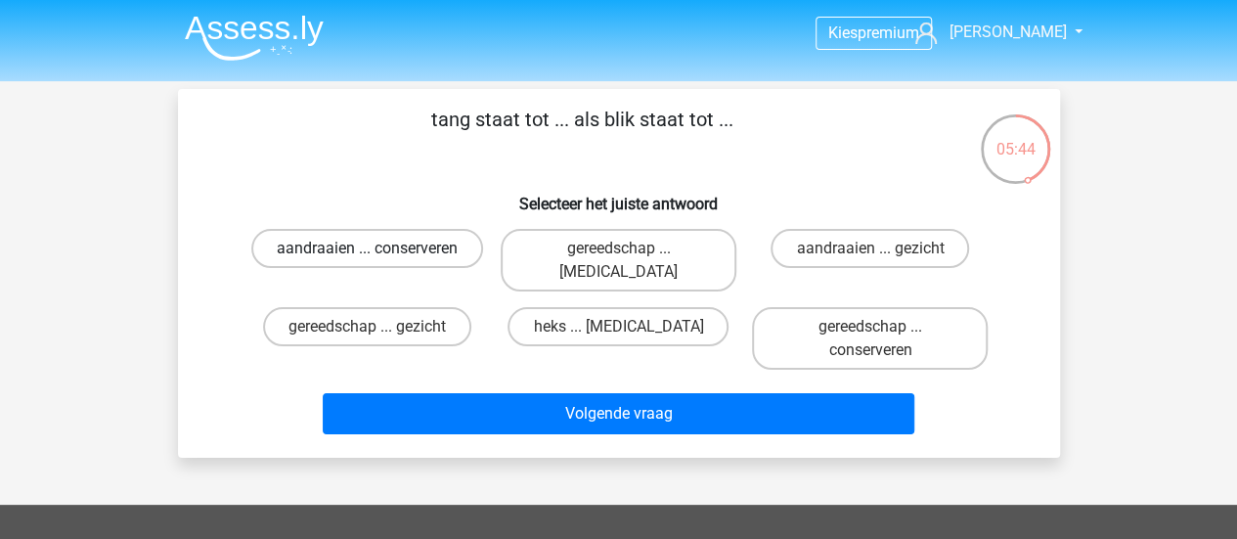
click at [429, 247] on label "aandraaien ... conserveren" at bounding box center [367, 248] width 232 height 39
click at [379, 248] on input "aandraaien ... conserveren" at bounding box center [373, 254] width 13 height 13
radio input "true"
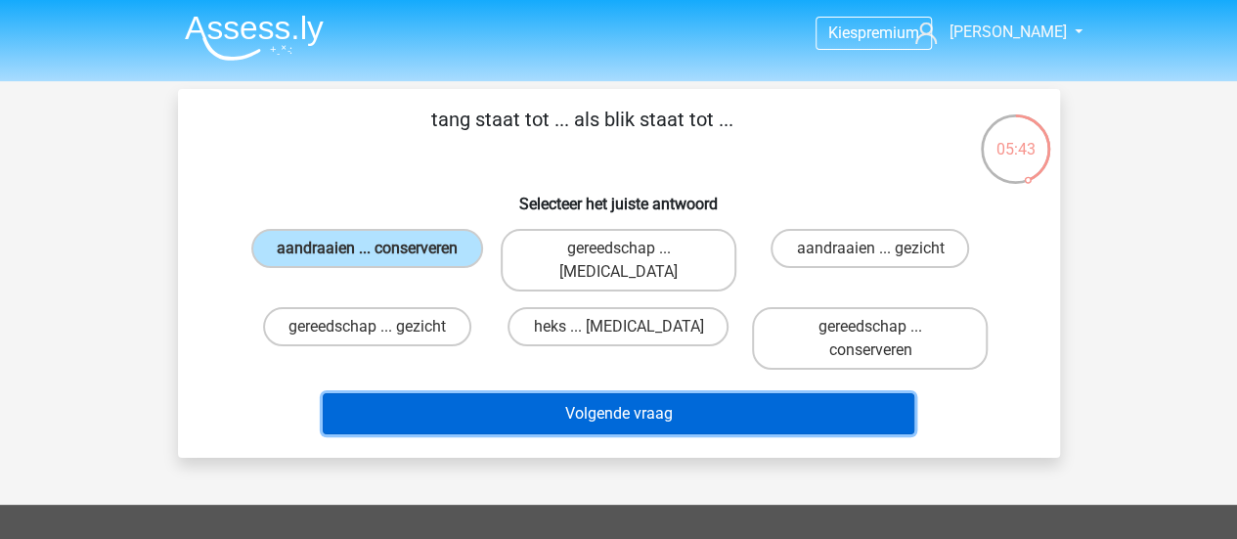
click at [497, 400] on button "Volgende vraag" at bounding box center [619, 413] width 592 height 41
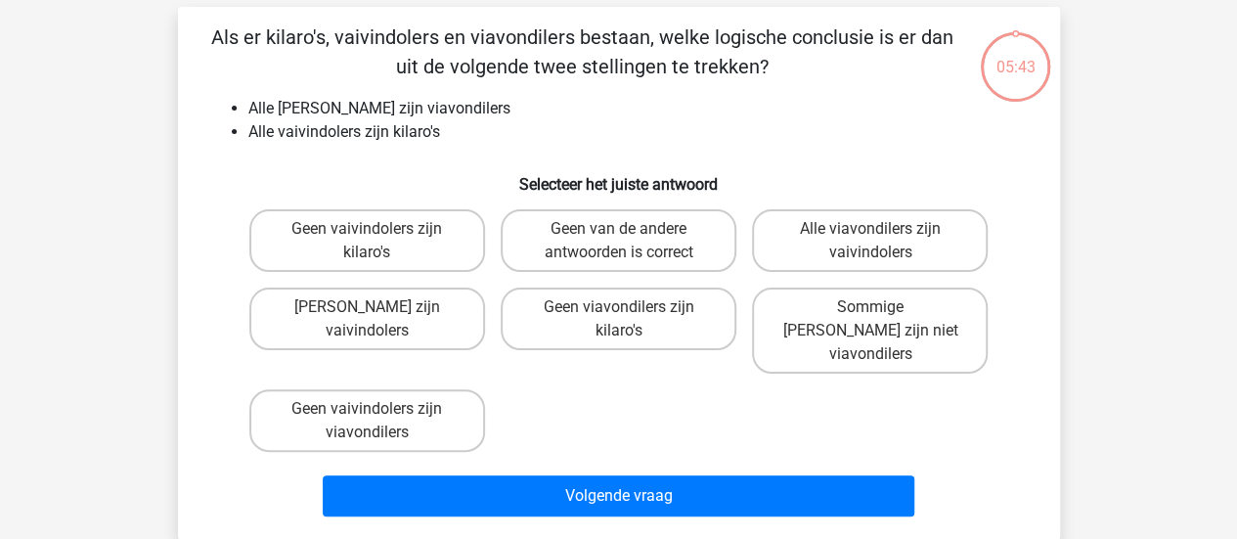
scroll to position [90, 0]
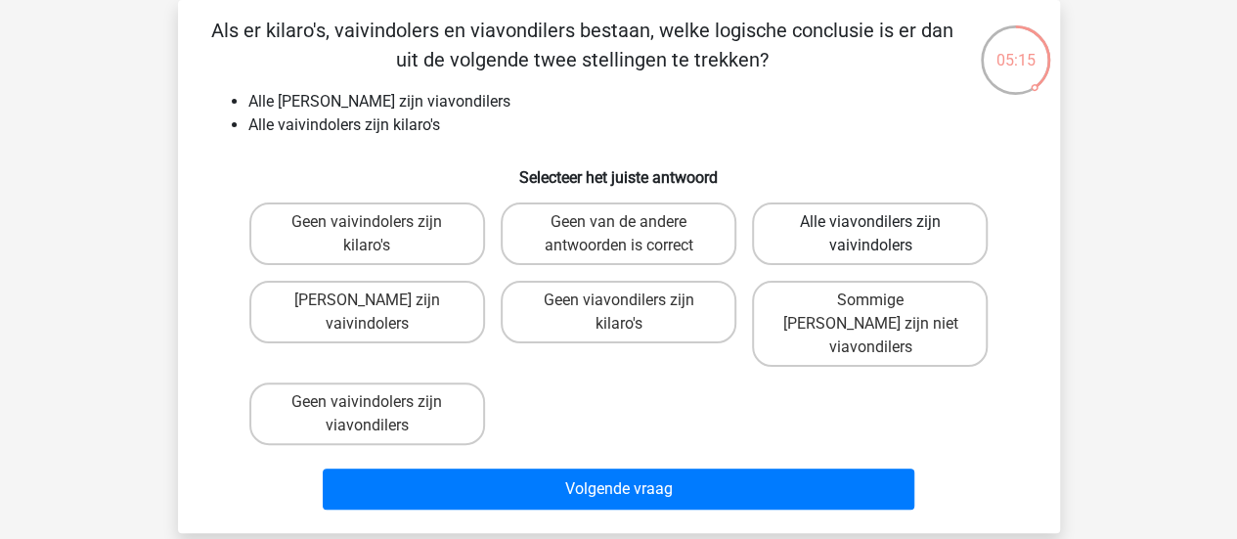
click at [792, 238] on label "Alle viavondilers zijn vaivindolers" at bounding box center [870, 233] width 236 height 63
click at [870, 235] on input "Alle viavondilers zijn vaivindolers" at bounding box center [876, 228] width 13 height 13
radio input "true"
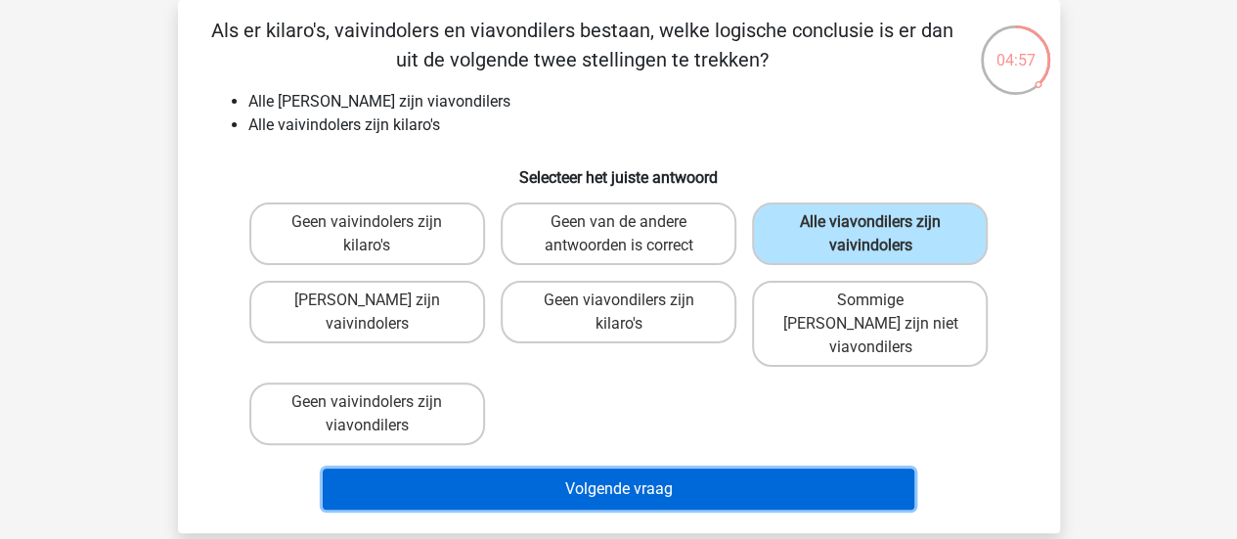
click at [585, 468] on button "Volgende vraag" at bounding box center [619, 488] width 592 height 41
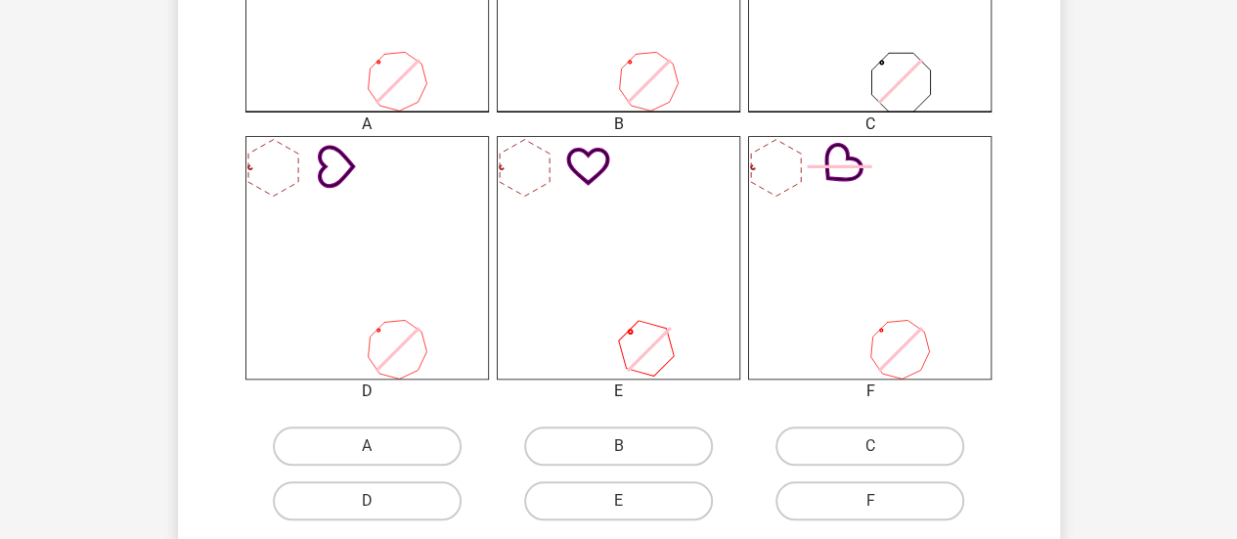
scroll to position [685, 0]
click at [806, 460] on label "C" at bounding box center [869, 444] width 189 height 39
click at [870, 458] on input "C" at bounding box center [876, 451] width 13 height 13
radio input "true"
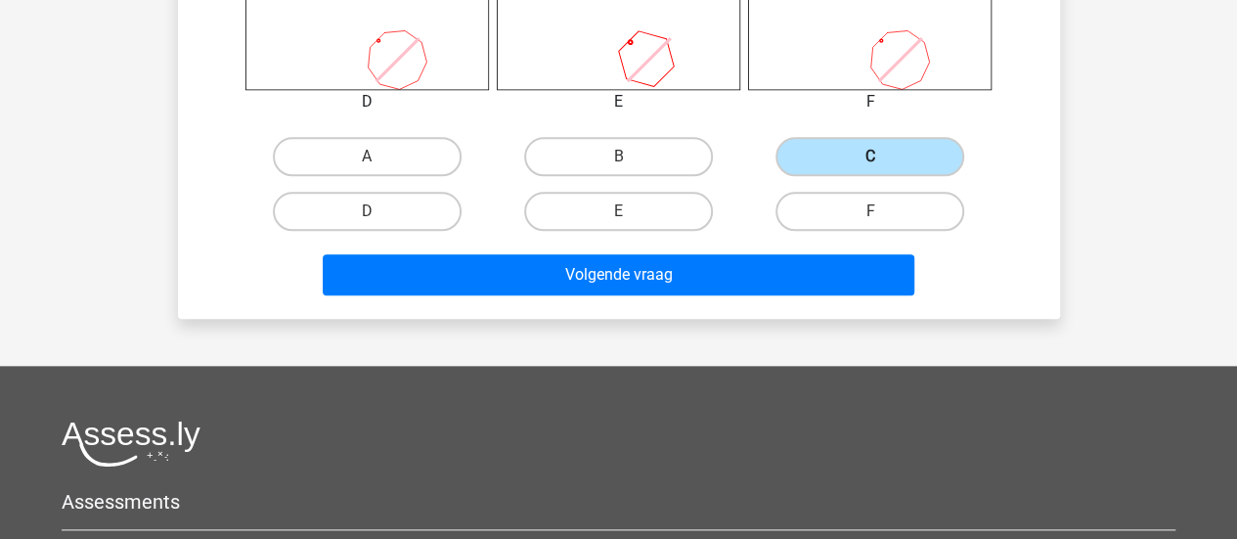
scroll to position [1001, 0]
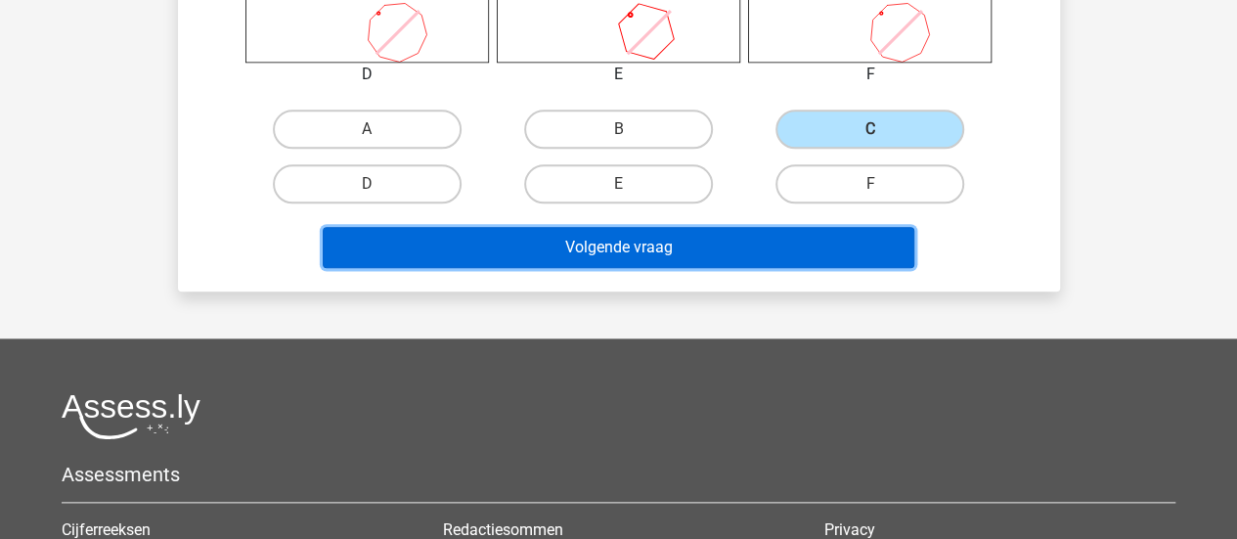
click at [699, 256] on button "Volgende vraag" at bounding box center [619, 247] width 592 height 41
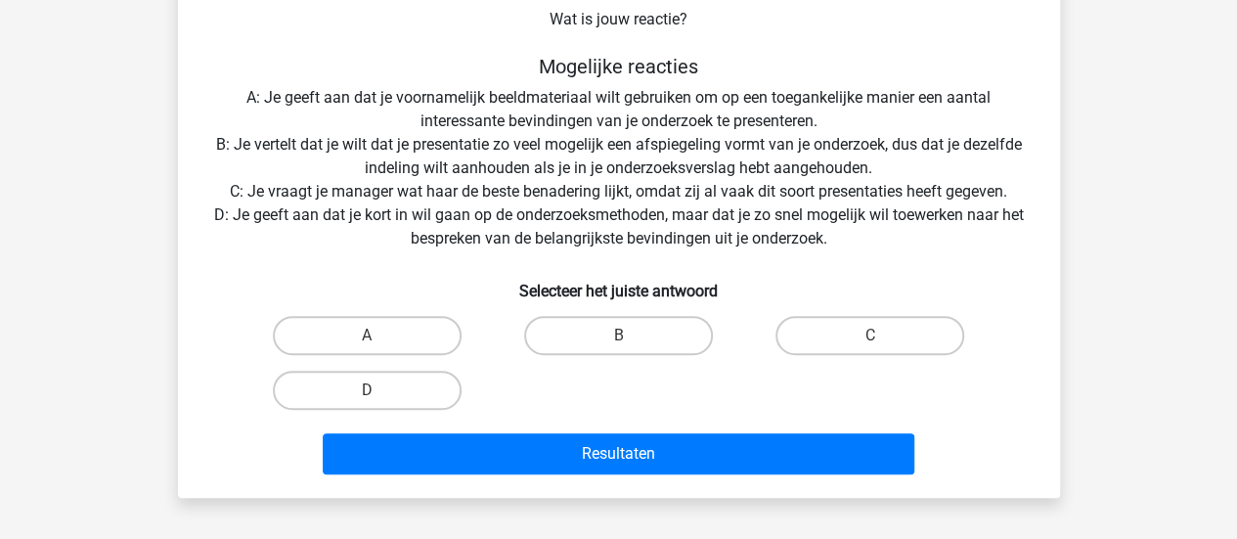
scroll to position [287, 0]
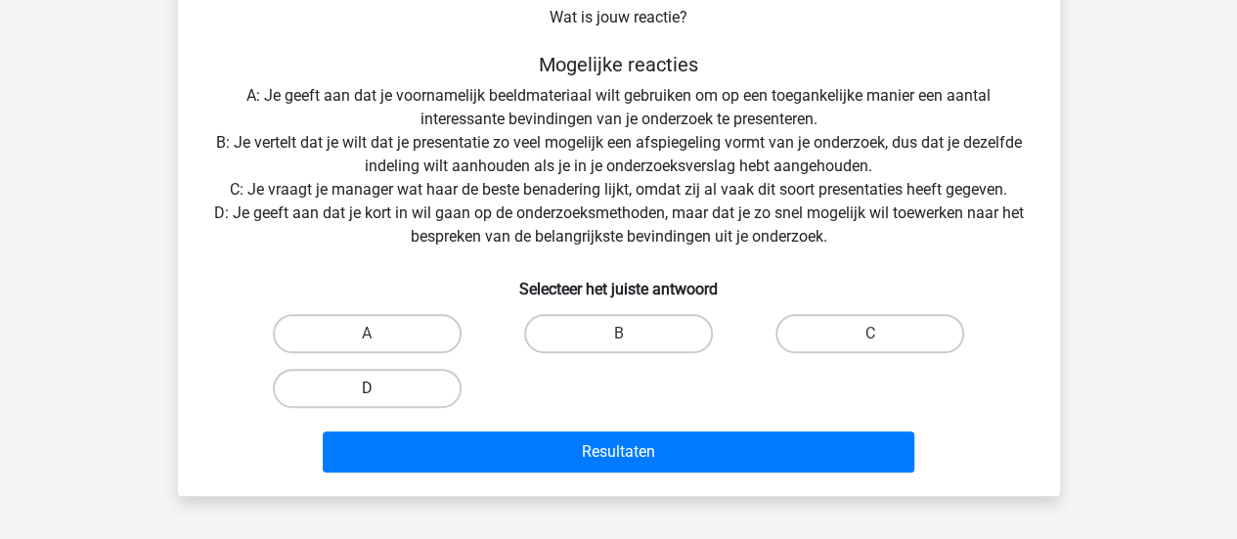
click at [389, 381] on label "D" at bounding box center [367, 388] width 189 height 39
click at [379, 388] on input "D" at bounding box center [373, 394] width 13 height 13
radio input "true"
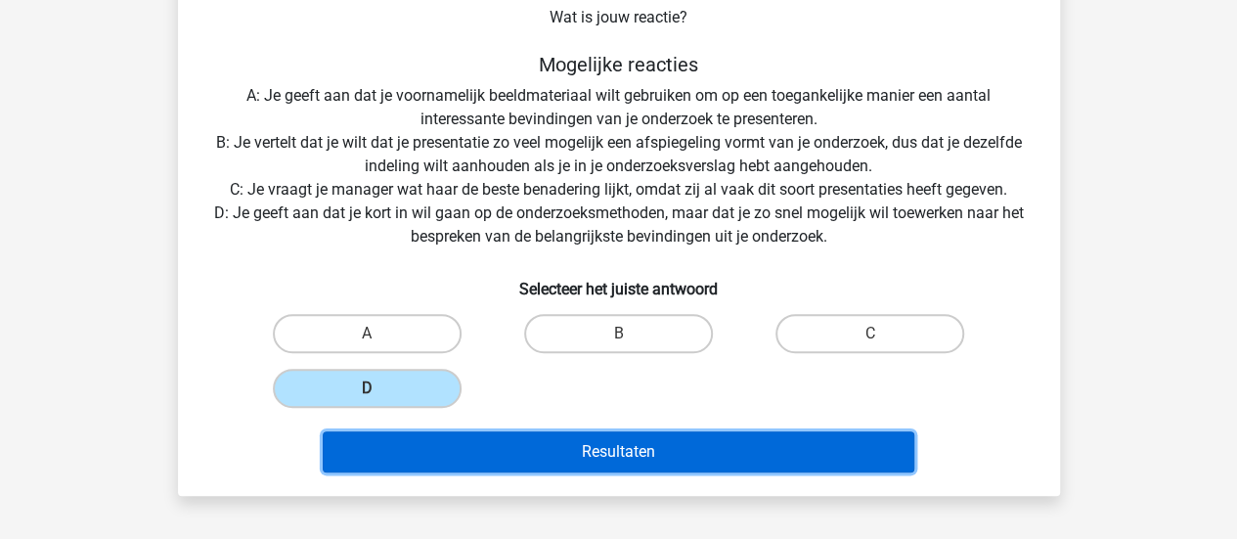
click at [439, 431] on button "Resultaten" at bounding box center [619, 451] width 592 height 41
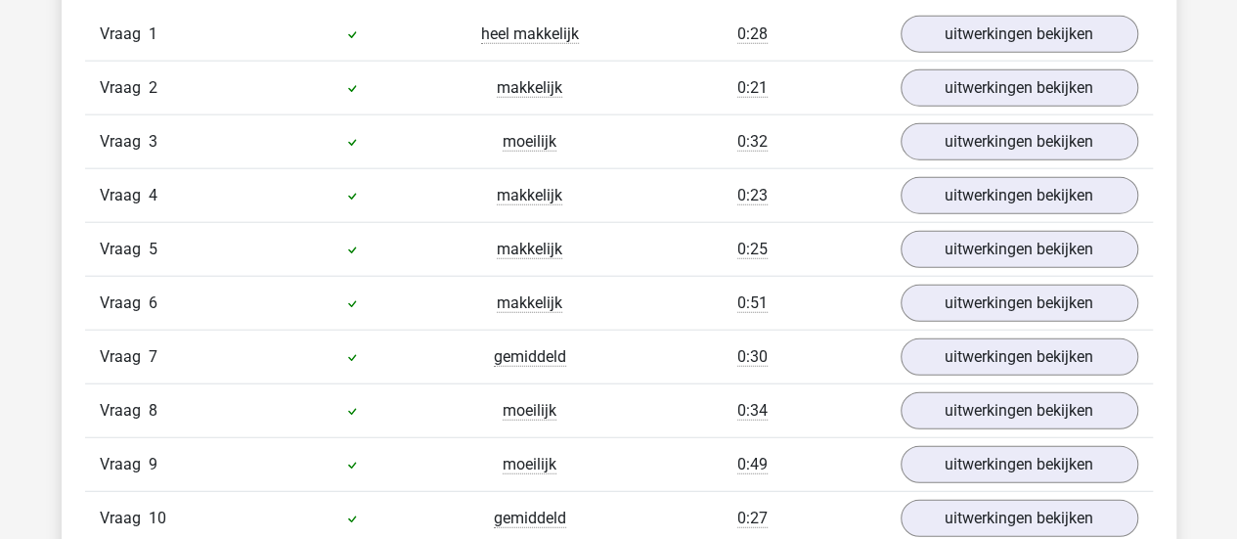
scroll to position [2689, 0]
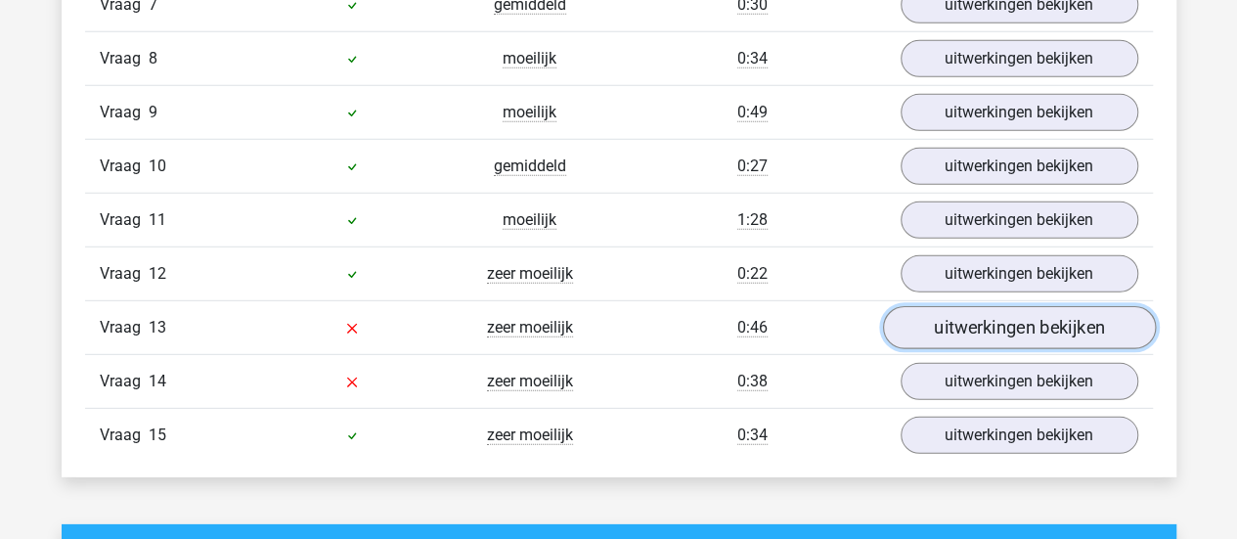
click at [985, 312] on link "uitwerkingen bekijken" at bounding box center [1018, 327] width 273 height 43
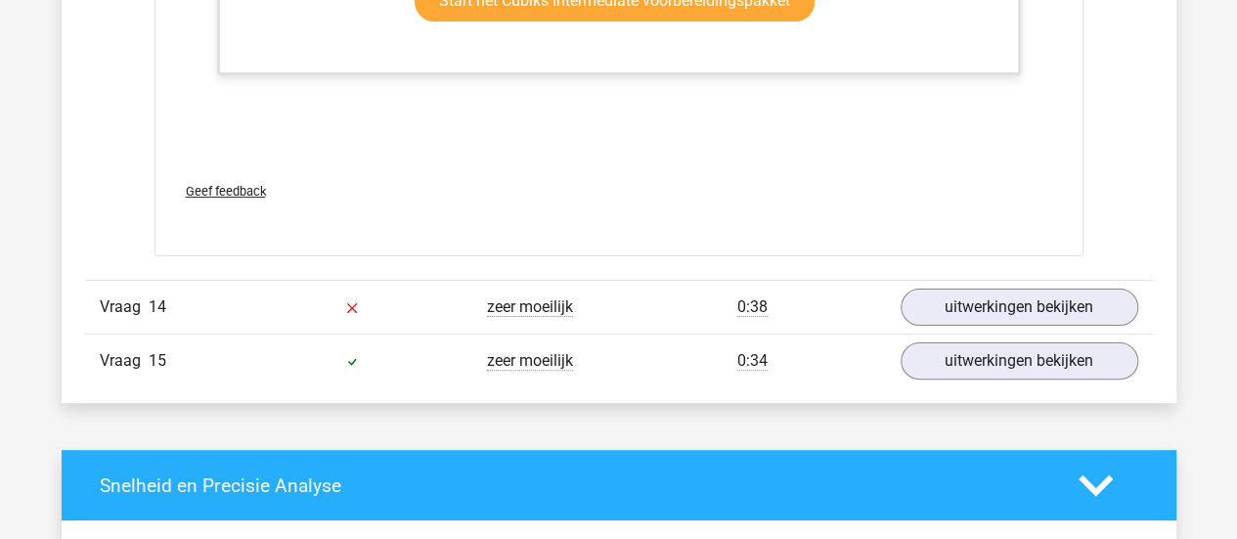
scroll to position [3824, 0]
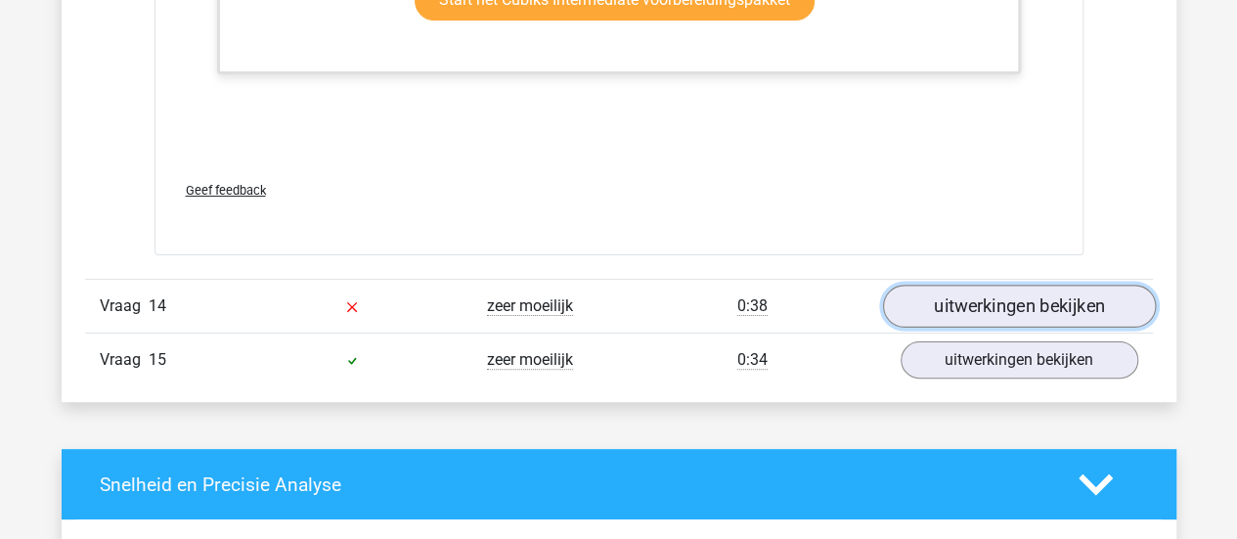
click at [970, 286] on link "uitwerkingen bekijken" at bounding box center [1018, 307] width 273 height 43
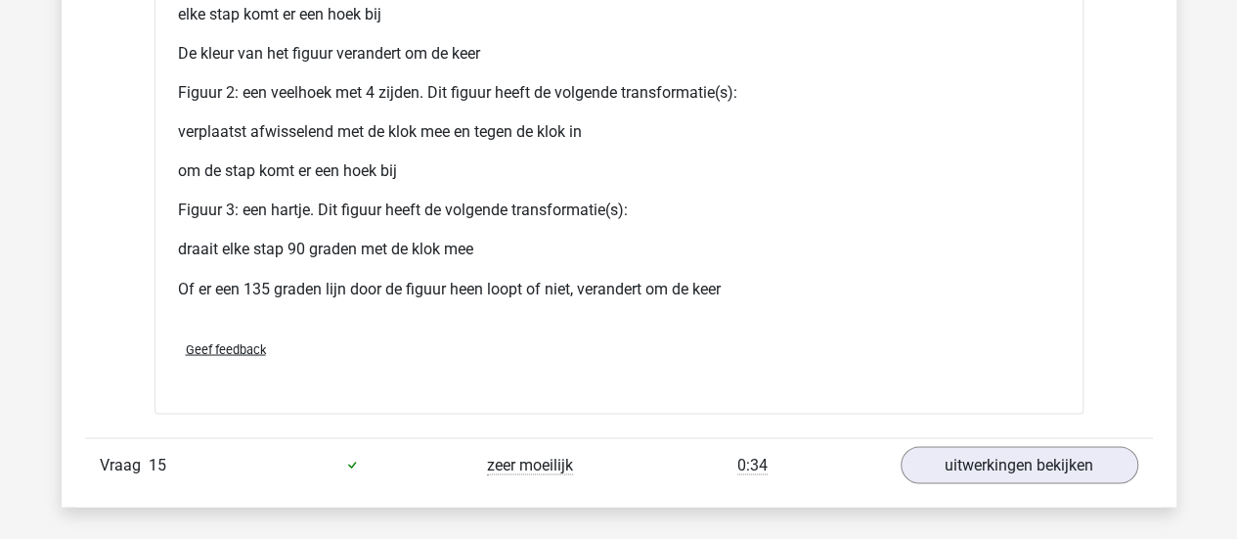
scroll to position [5306, 0]
